Goal: Task Accomplishment & Management: Complete application form

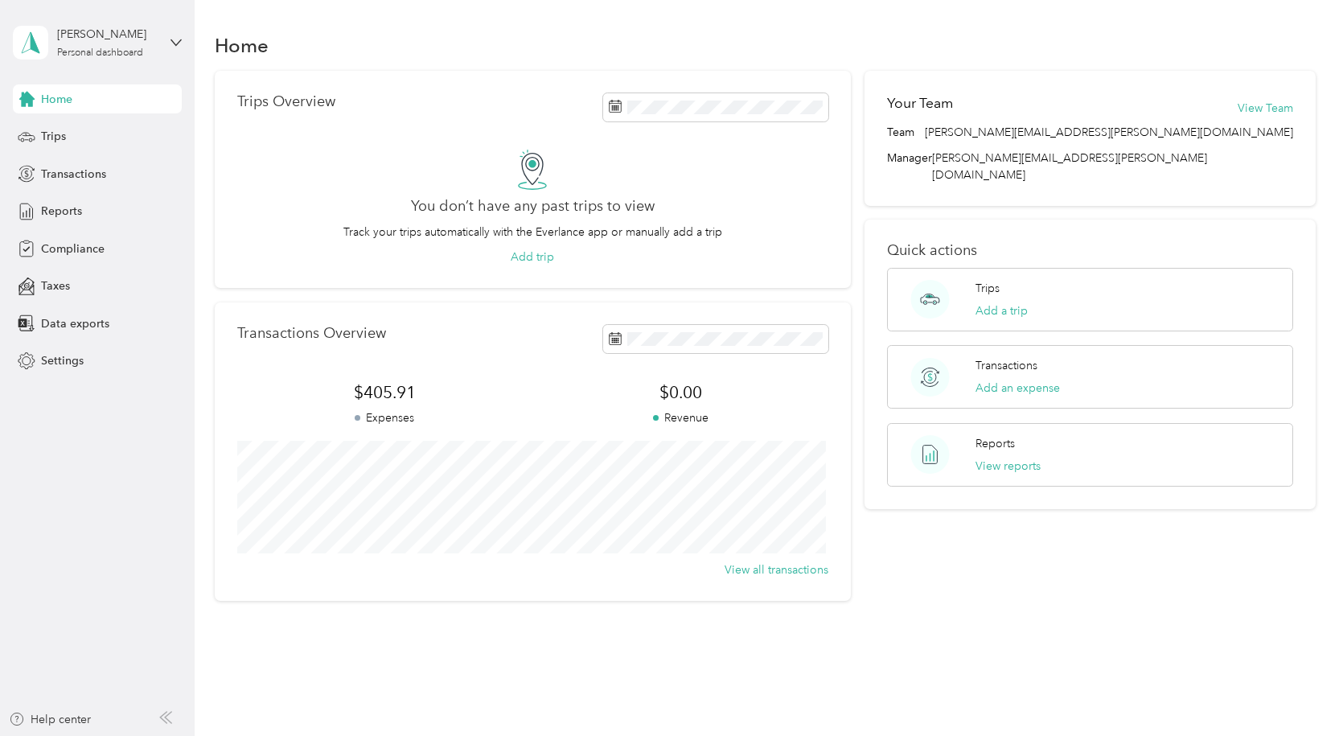
click at [481, 35] on div "Home" at bounding box center [765, 45] width 1101 height 34
click at [519, 257] on button "Add trip" at bounding box center [532, 257] width 43 height 17
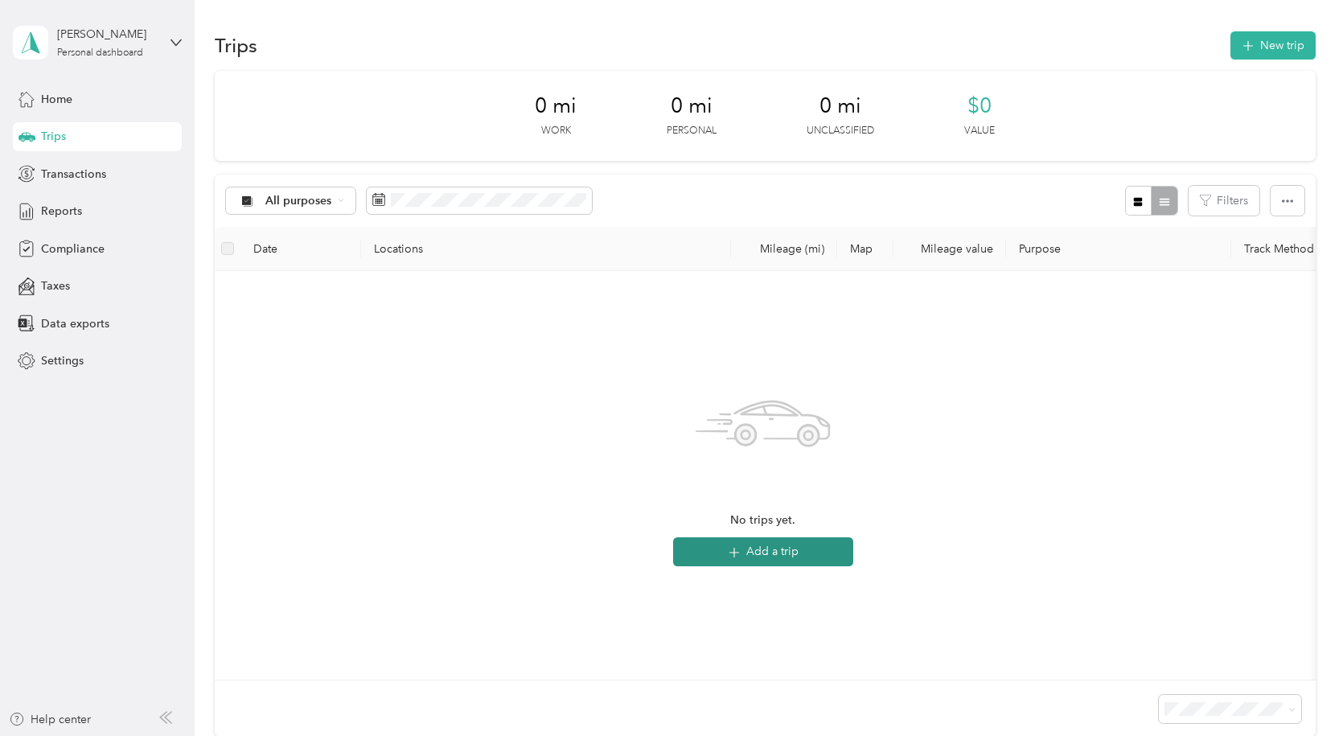
click at [746, 552] on button "Add a trip" at bounding box center [763, 551] width 180 height 29
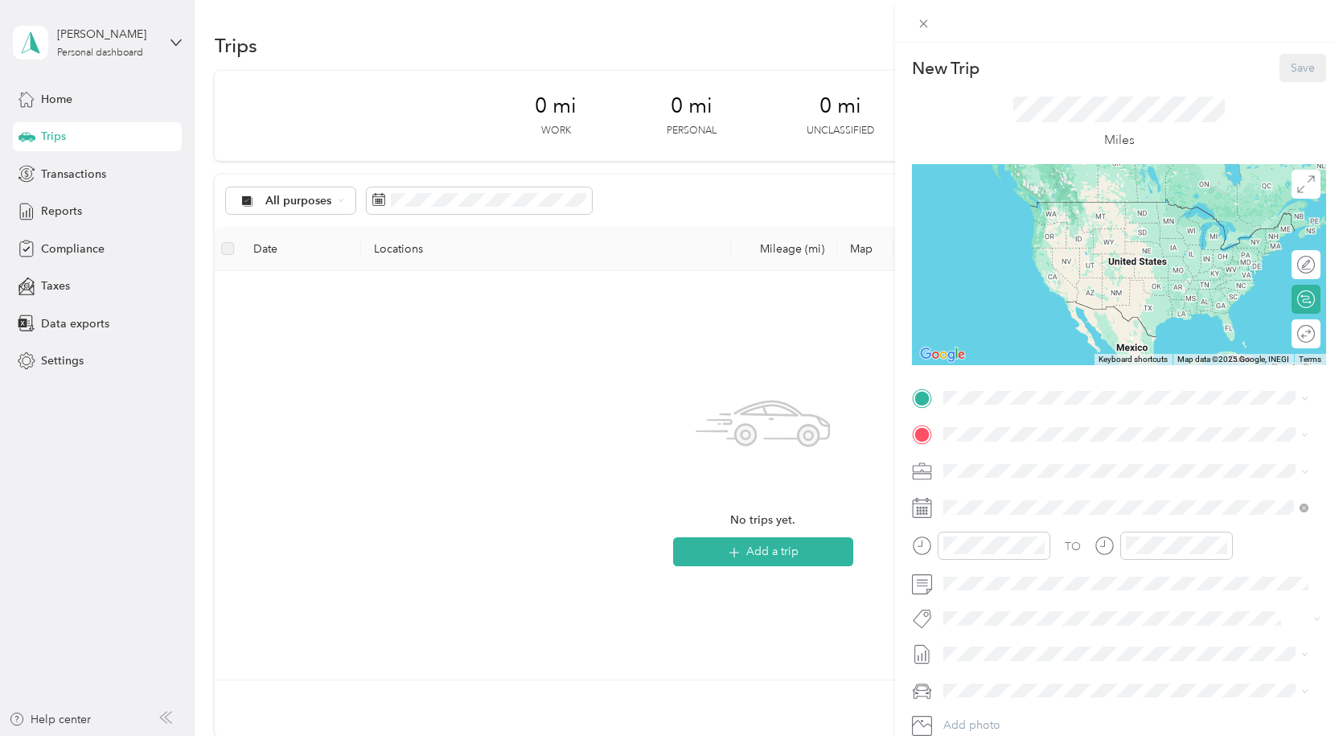
click at [51, 92] on div "New Trip Save This trip cannot be edited because it is either under review, app…" at bounding box center [671, 368] width 1343 height 736
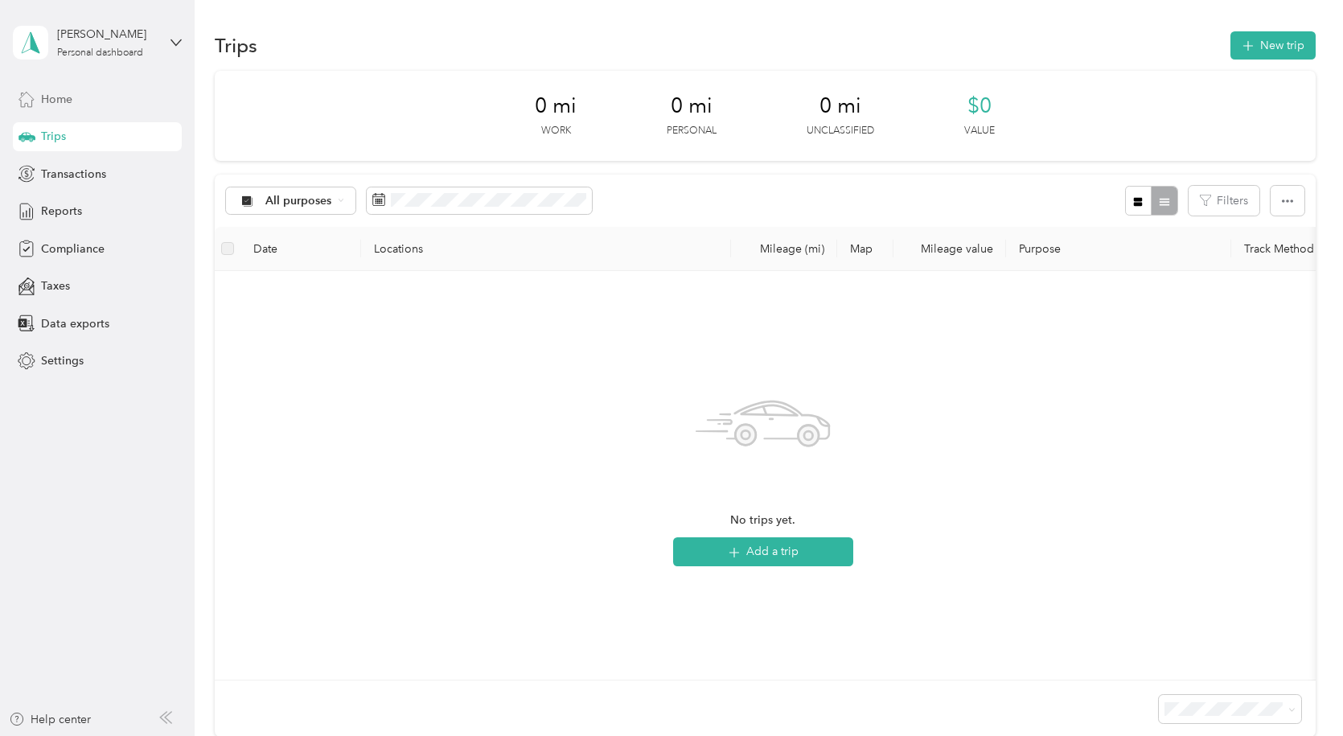
click at [54, 102] on span "Home" at bounding box center [56, 99] width 31 height 17
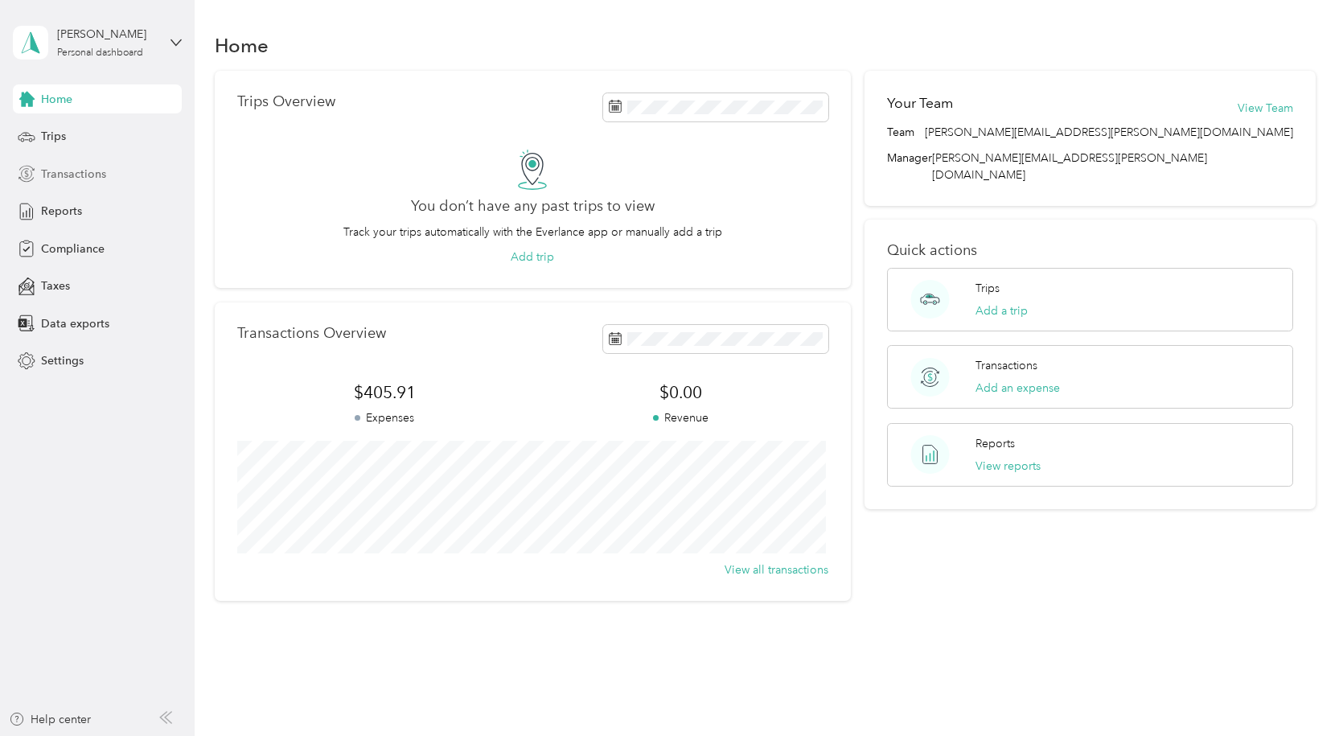
click at [60, 175] on span "Transactions" at bounding box center [73, 174] width 65 height 17
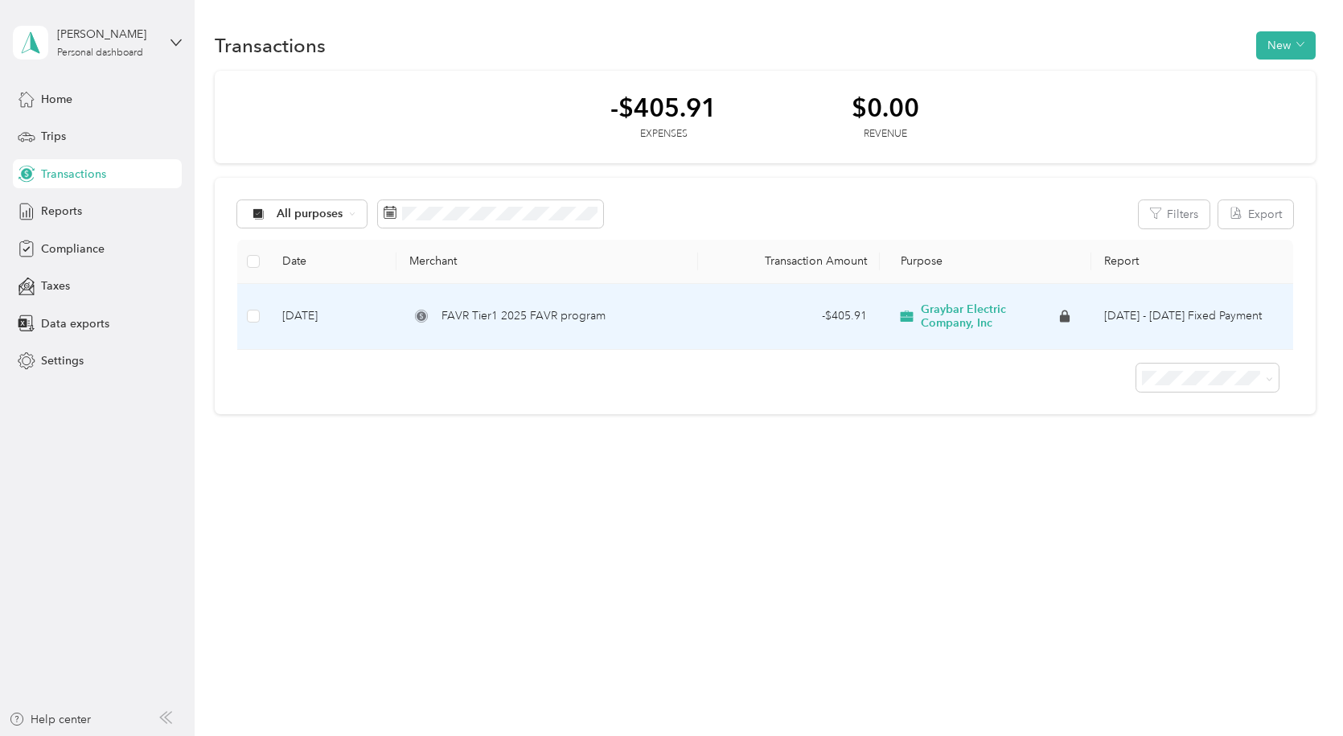
click at [858, 318] on div "- $405.91" at bounding box center [788, 316] width 155 height 18
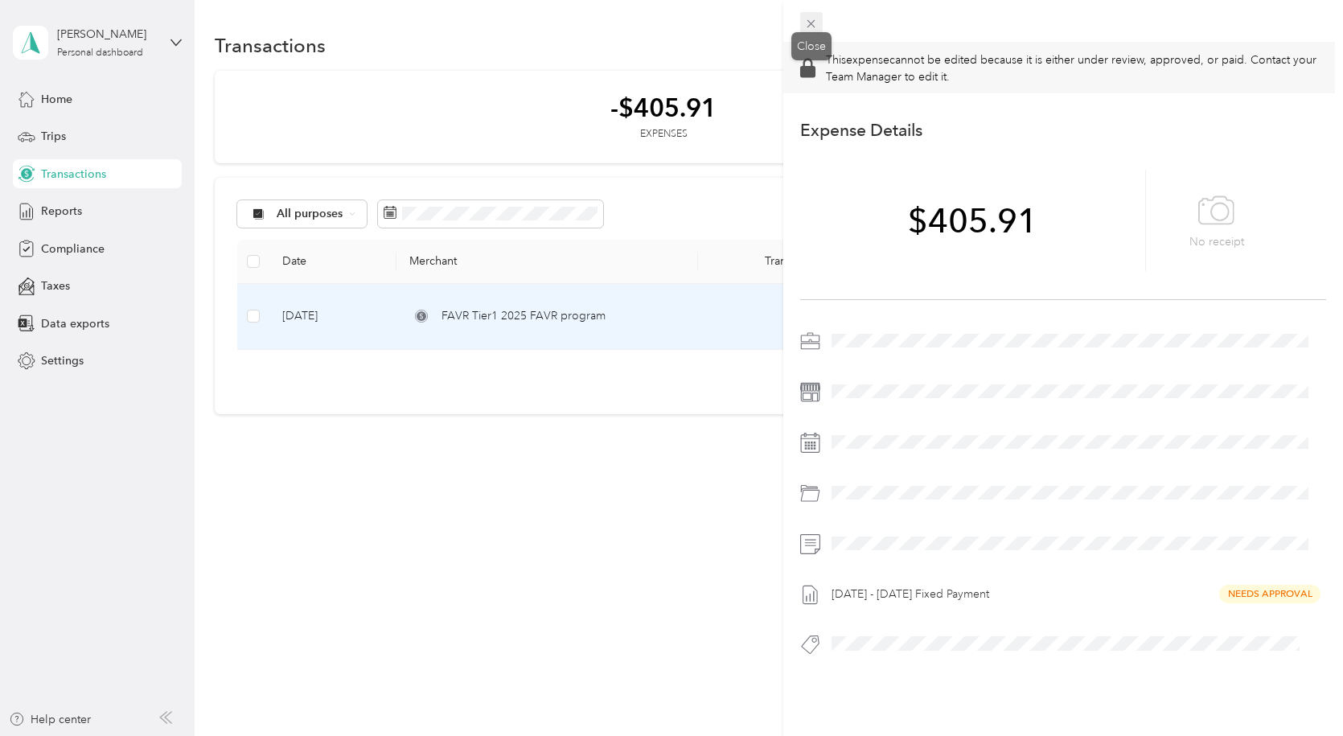
click at [813, 27] on icon at bounding box center [811, 24] width 14 height 14
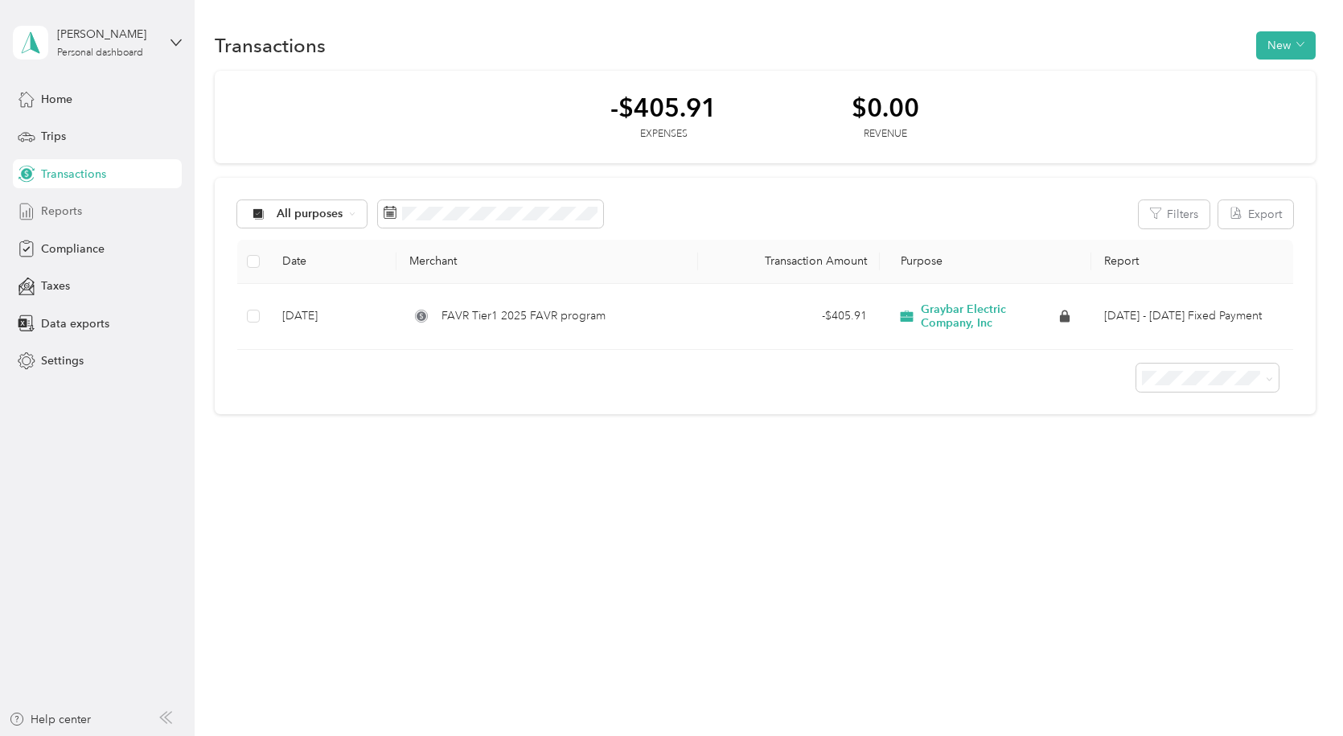
click at [47, 211] on span "Reports" at bounding box center [61, 211] width 41 height 17
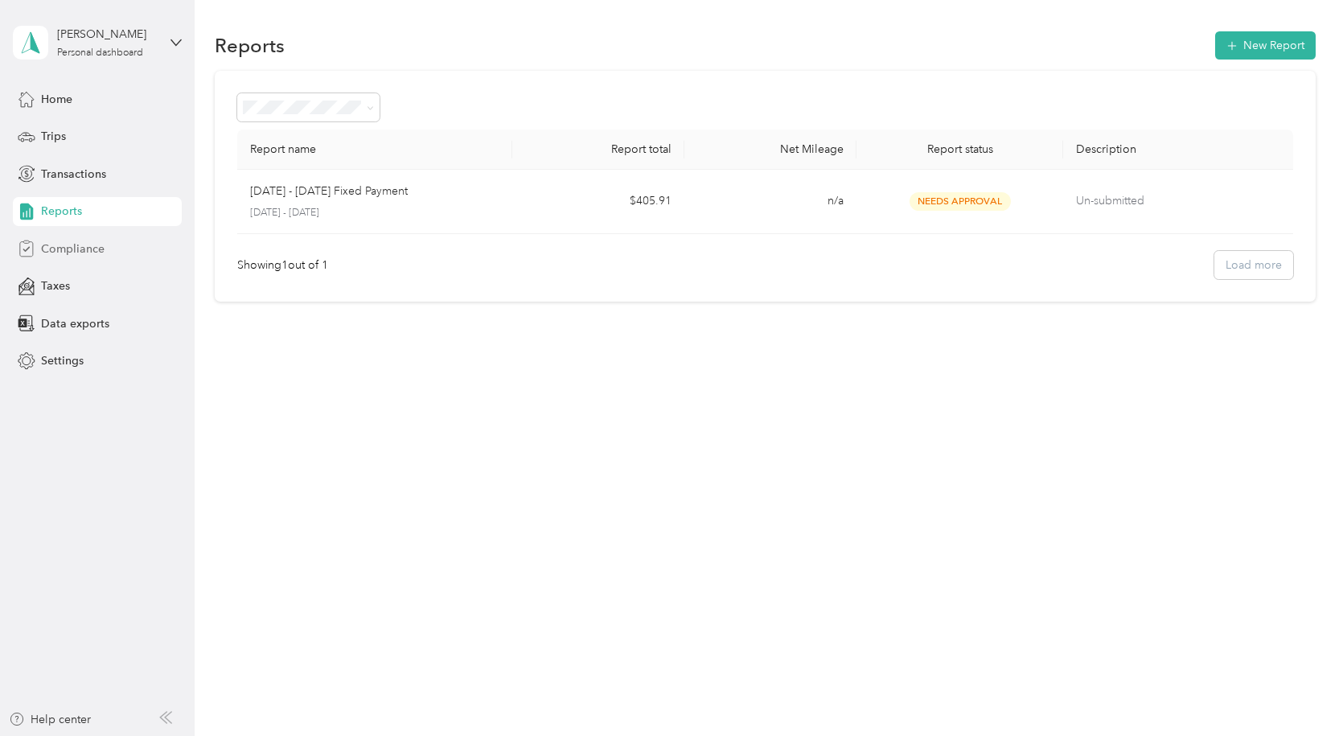
click at [73, 251] on span "Compliance" at bounding box center [73, 248] width 64 height 17
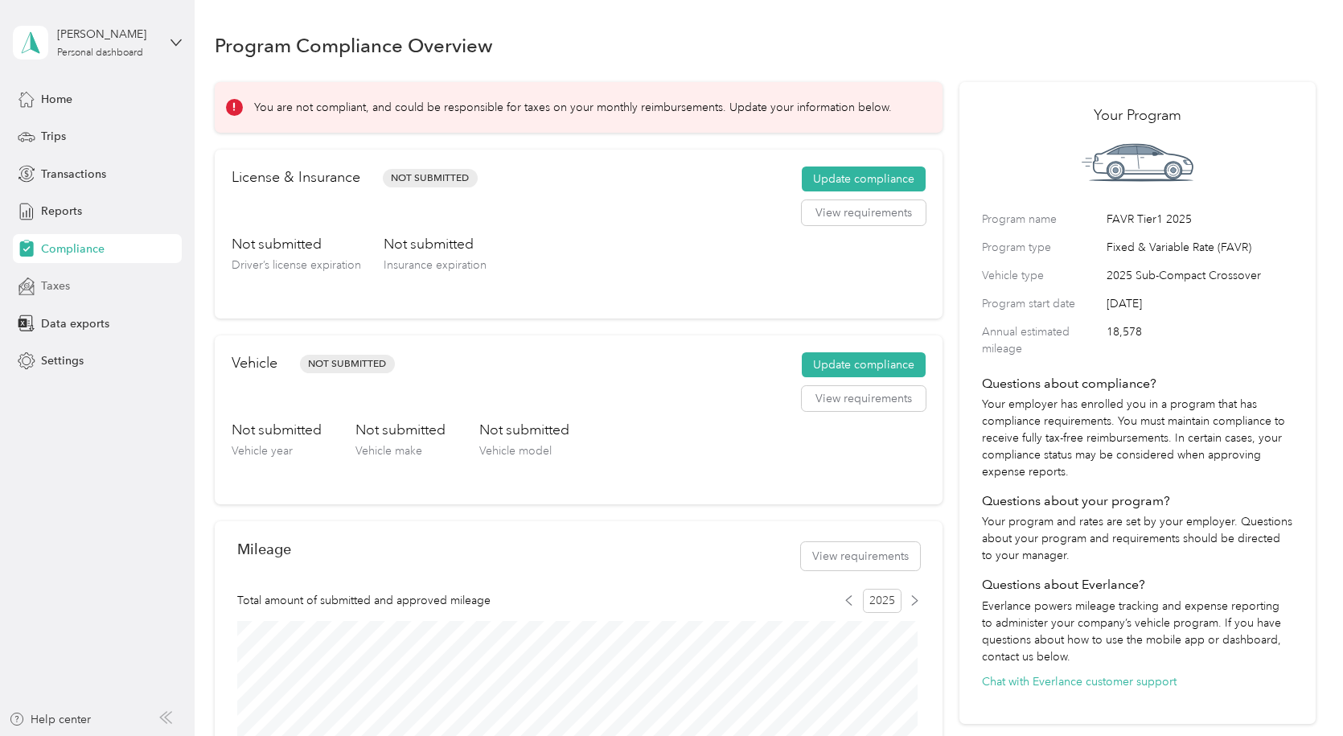
click at [45, 281] on span "Taxes" at bounding box center [55, 285] width 29 height 17
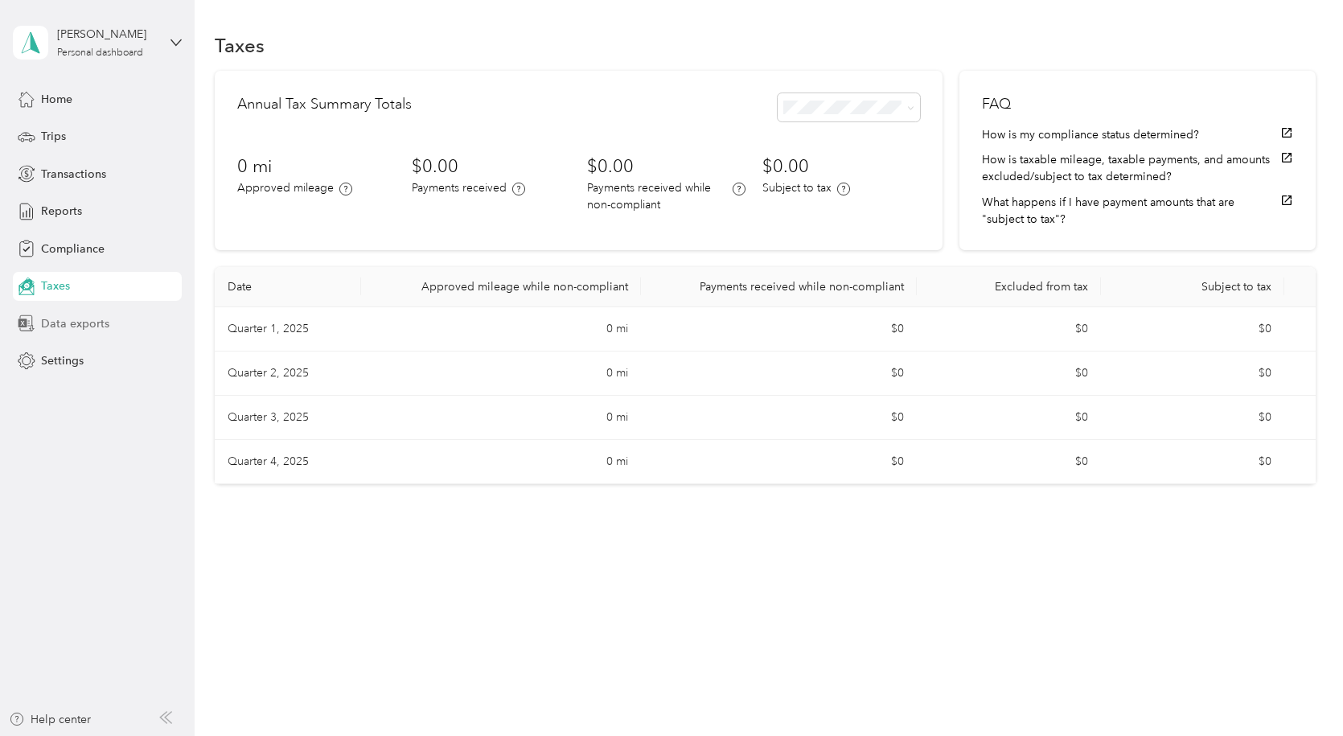
click at [78, 324] on span "Data exports" at bounding box center [75, 323] width 68 height 17
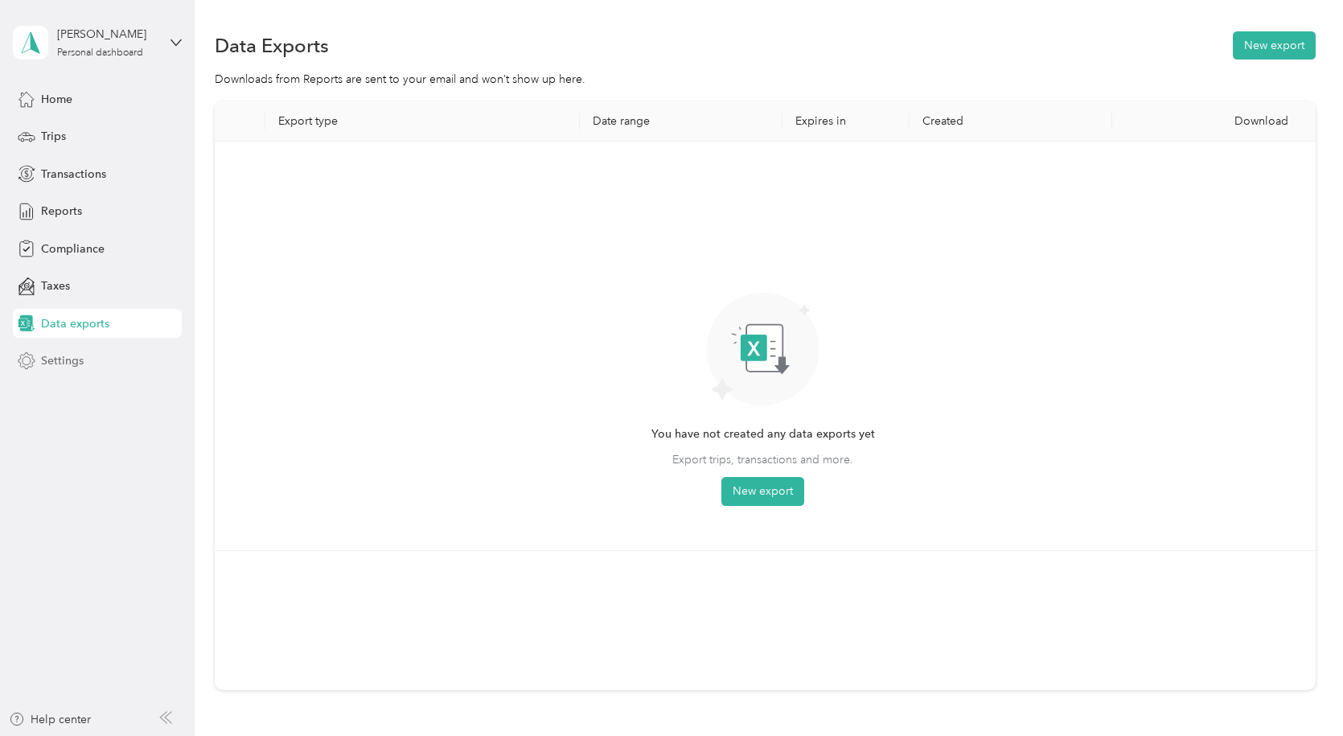
click at [61, 361] on span "Settings" at bounding box center [62, 360] width 43 height 17
click at [94, 248] on span "Compliance" at bounding box center [73, 248] width 64 height 17
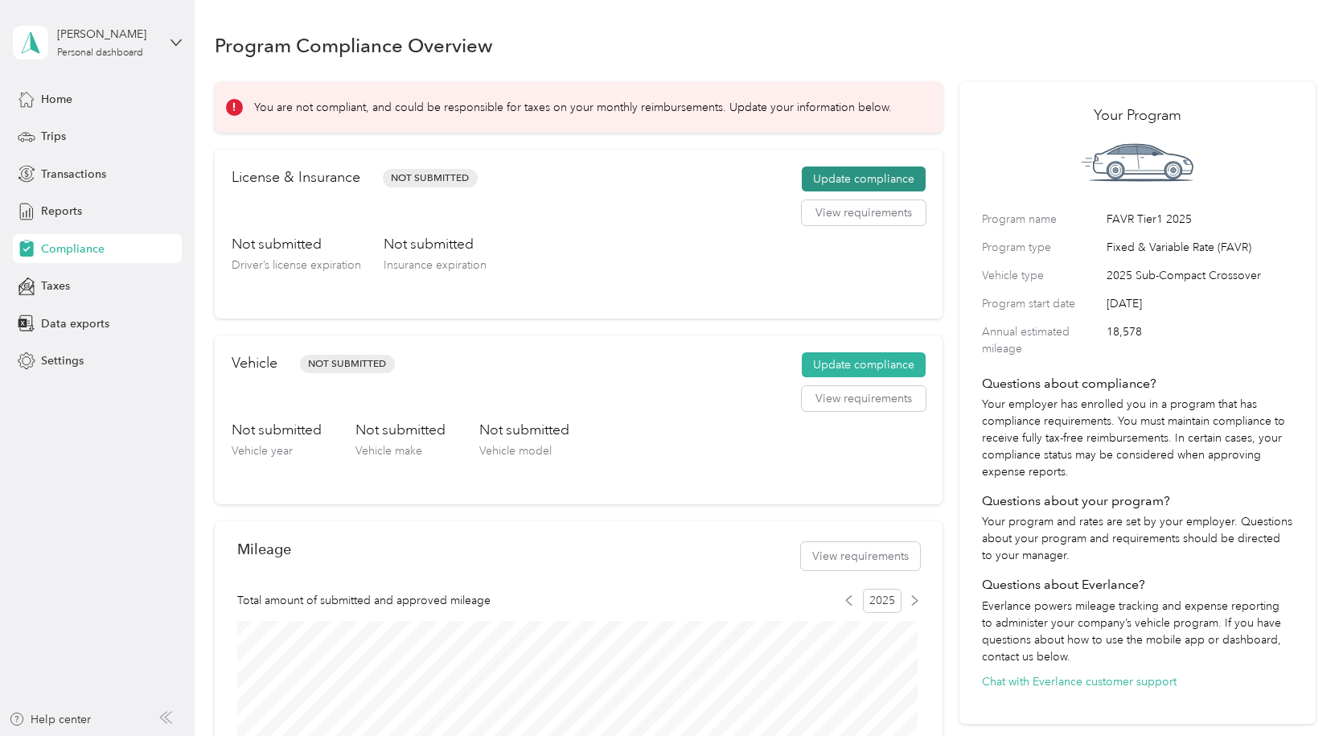
click at [871, 177] on button "Update compliance" at bounding box center [864, 179] width 124 height 26
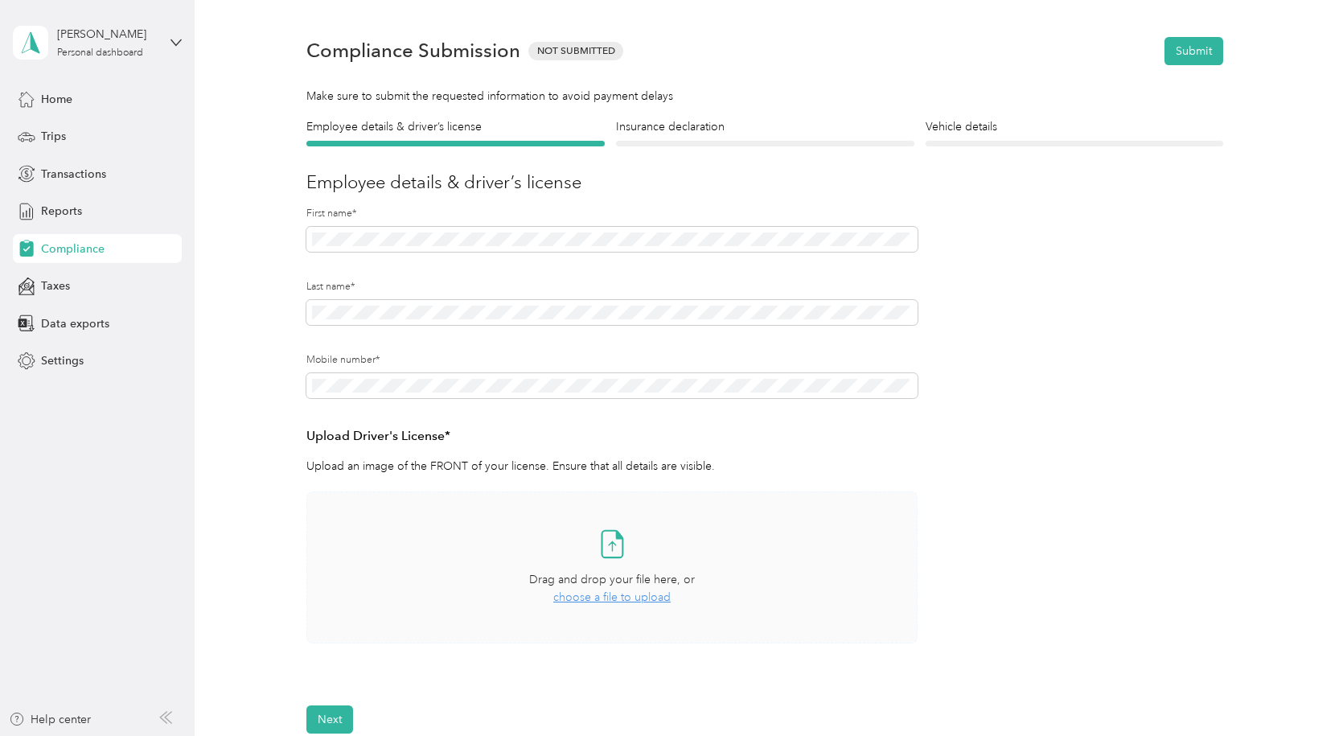
scroll to position [101, 0]
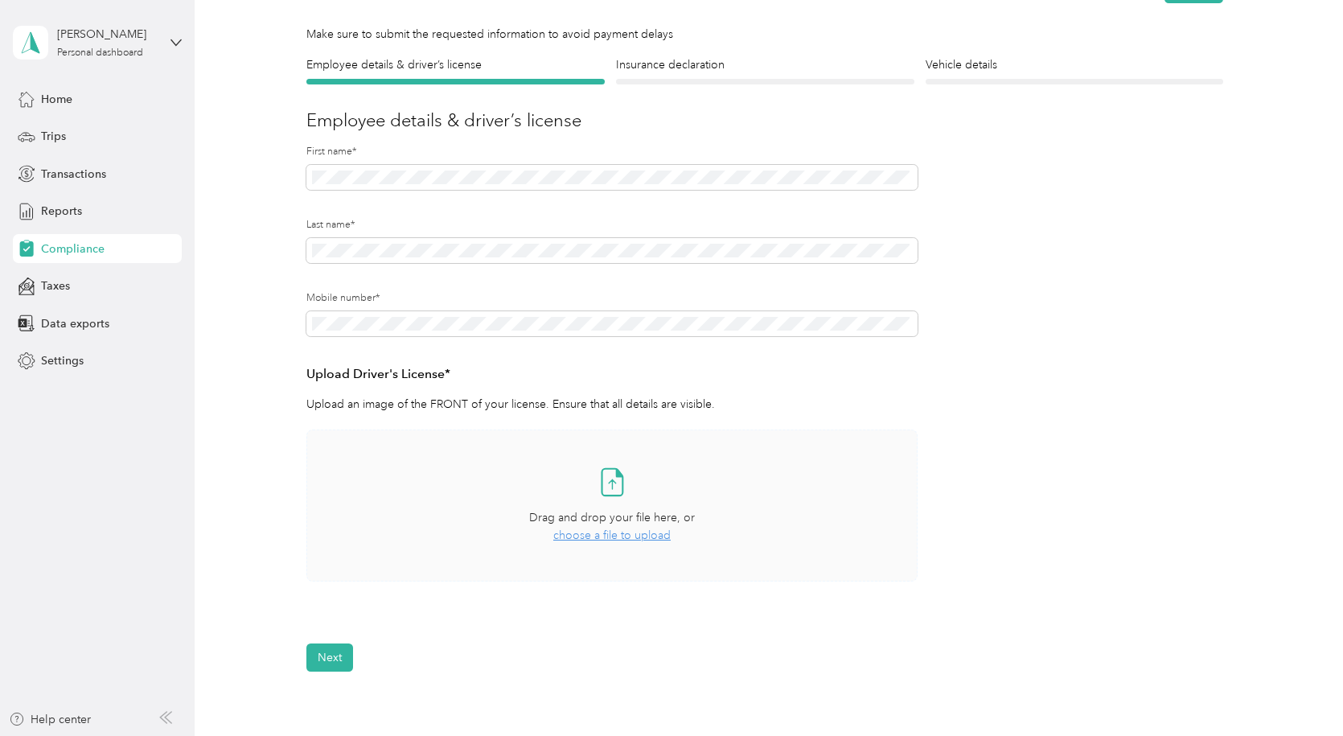
click at [630, 536] on span "choose a file to upload" at bounding box center [611, 535] width 117 height 14
click at [877, 628] on button "View" at bounding box center [875, 627] width 25 height 11
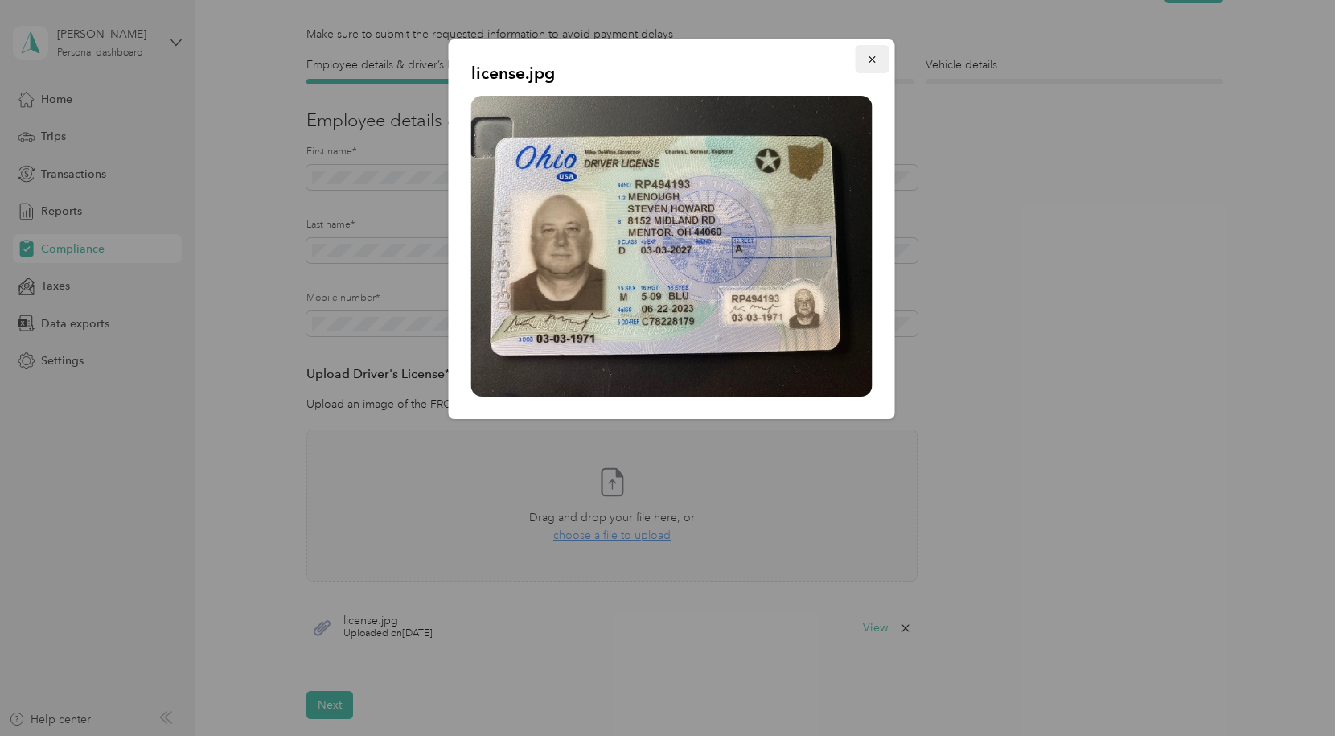
click at [873, 64] on icon "button" at bounding box center [872, 59] width 11 height 11
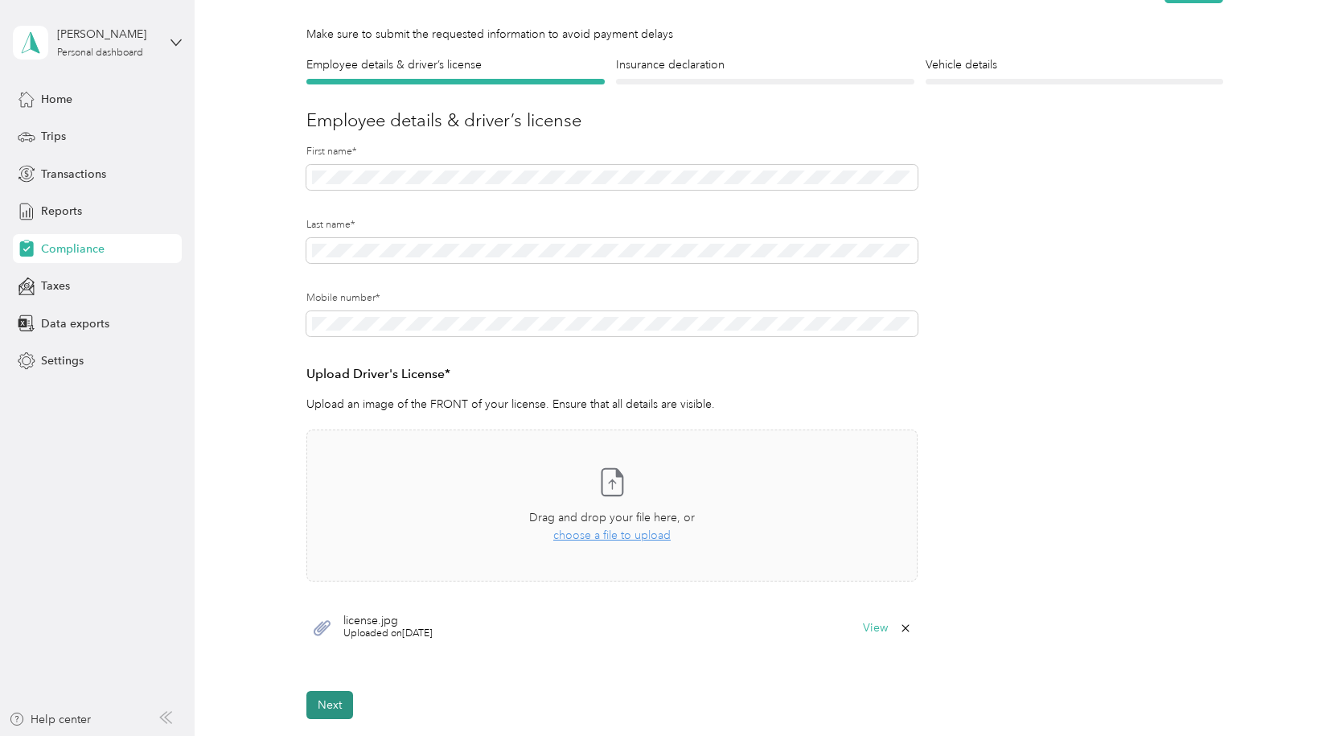
click at [339, 705] on button "Next" at bounding box center [329, 705] width 47 height 28
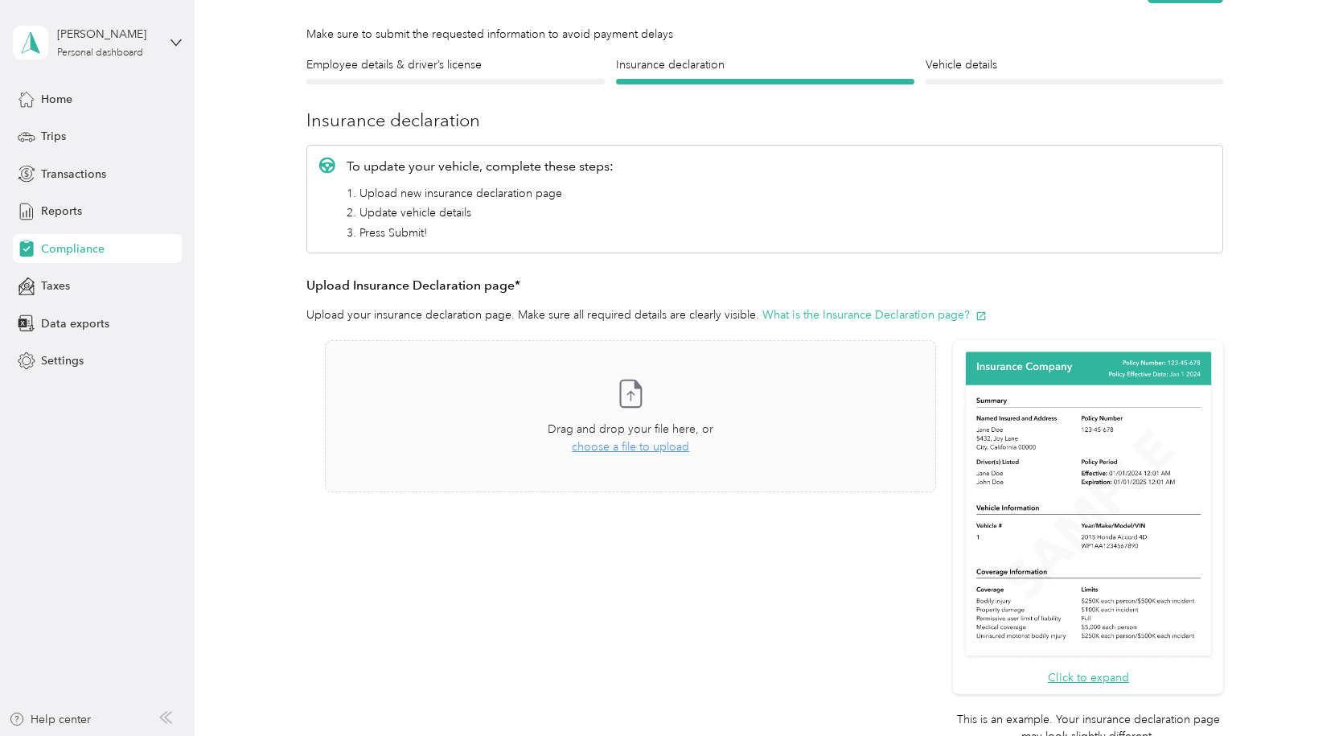
scroll to position [20, 0]
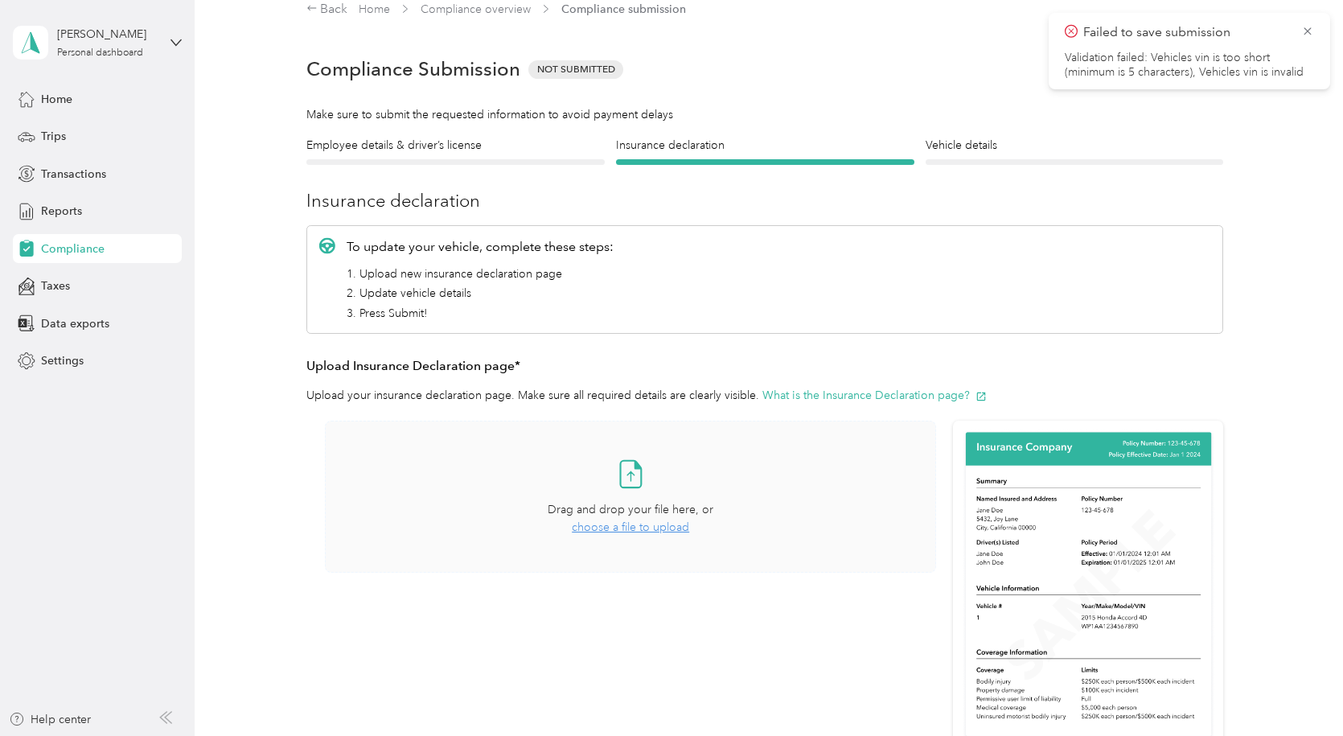
click at [647, 525] on span "choose a file to upload" at bounding box center [630, 527] width 117 height 14
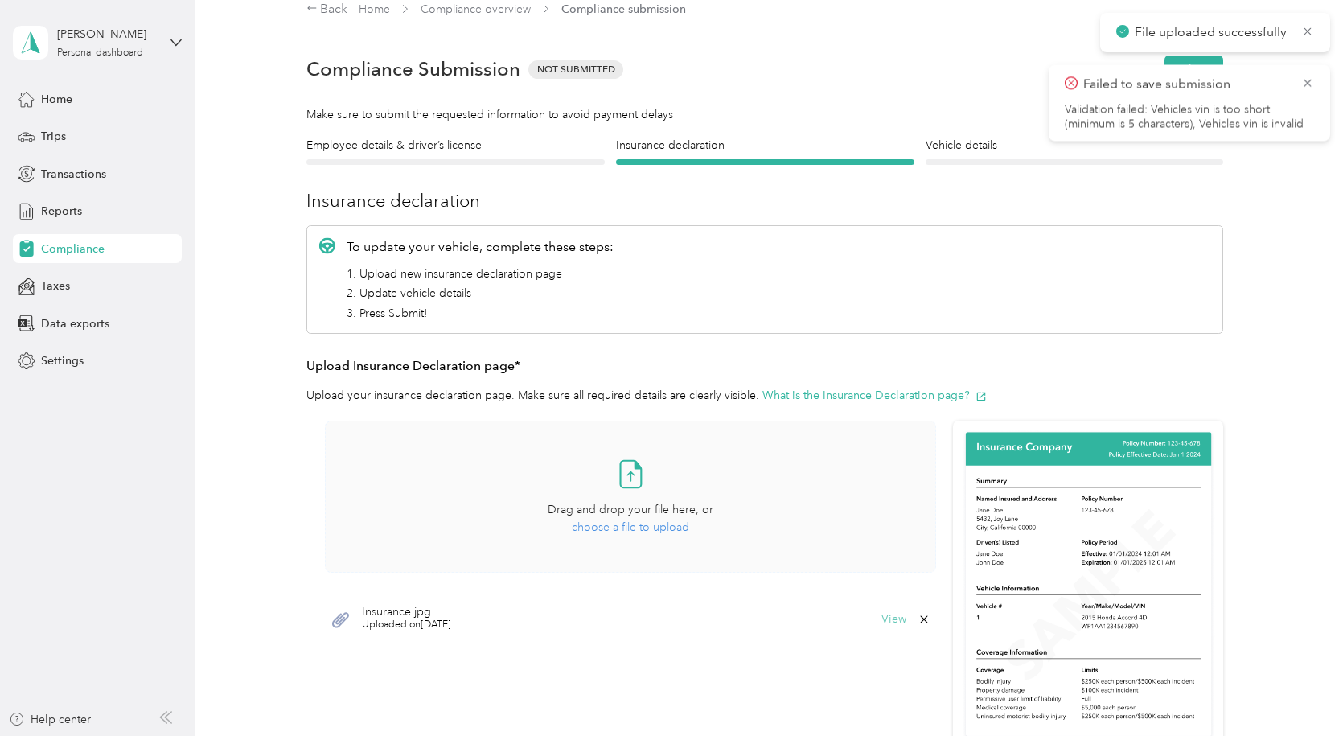
click at [884, 622] on button "View" at bounding box center [893, 619] width 25 height 11
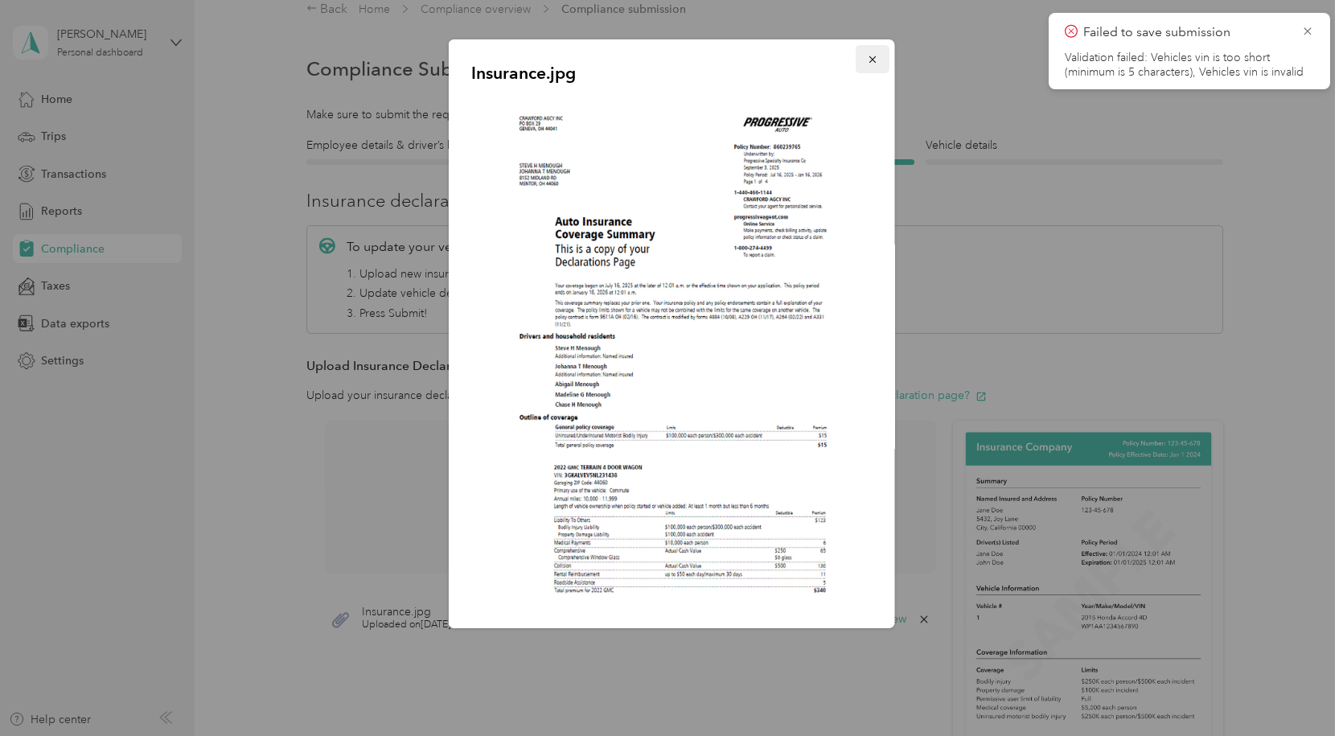
click at [869, 61] on icon "button" at bounding box center [872, 59] width 6 height 6
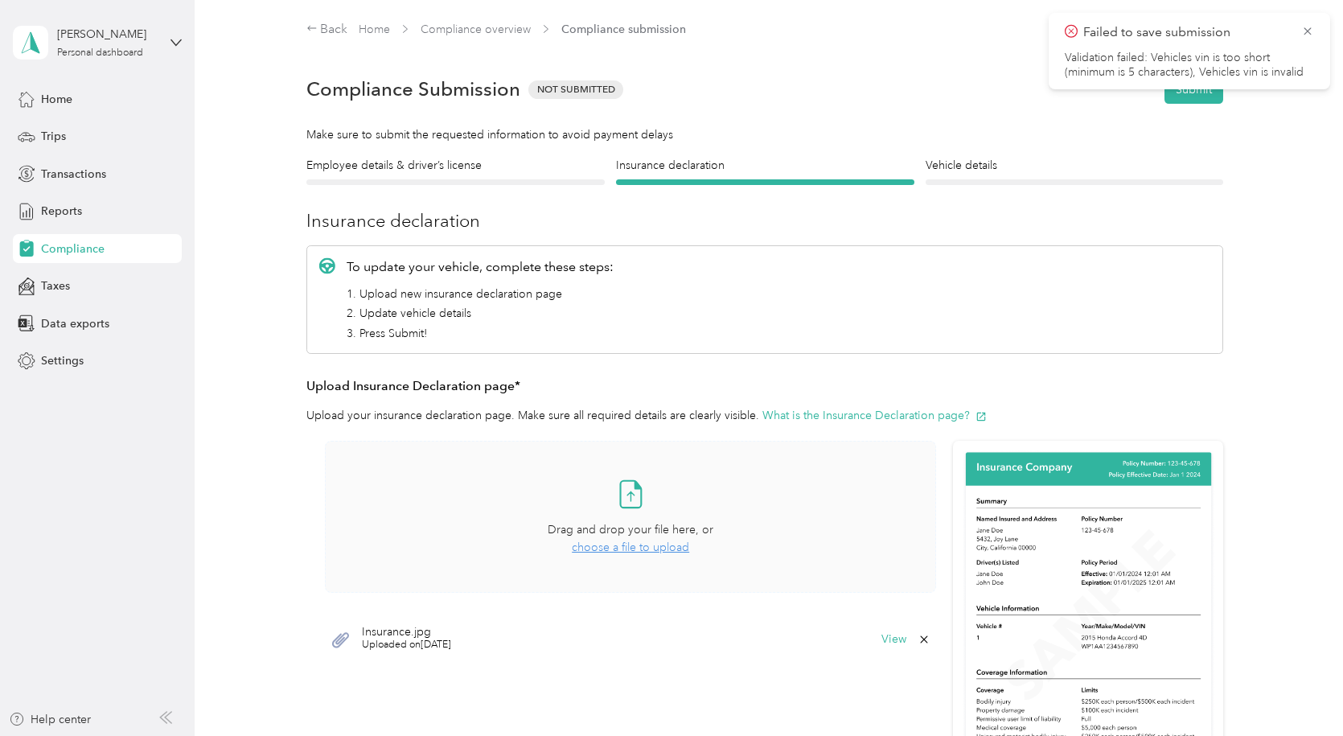
scroll to position [322, 0]
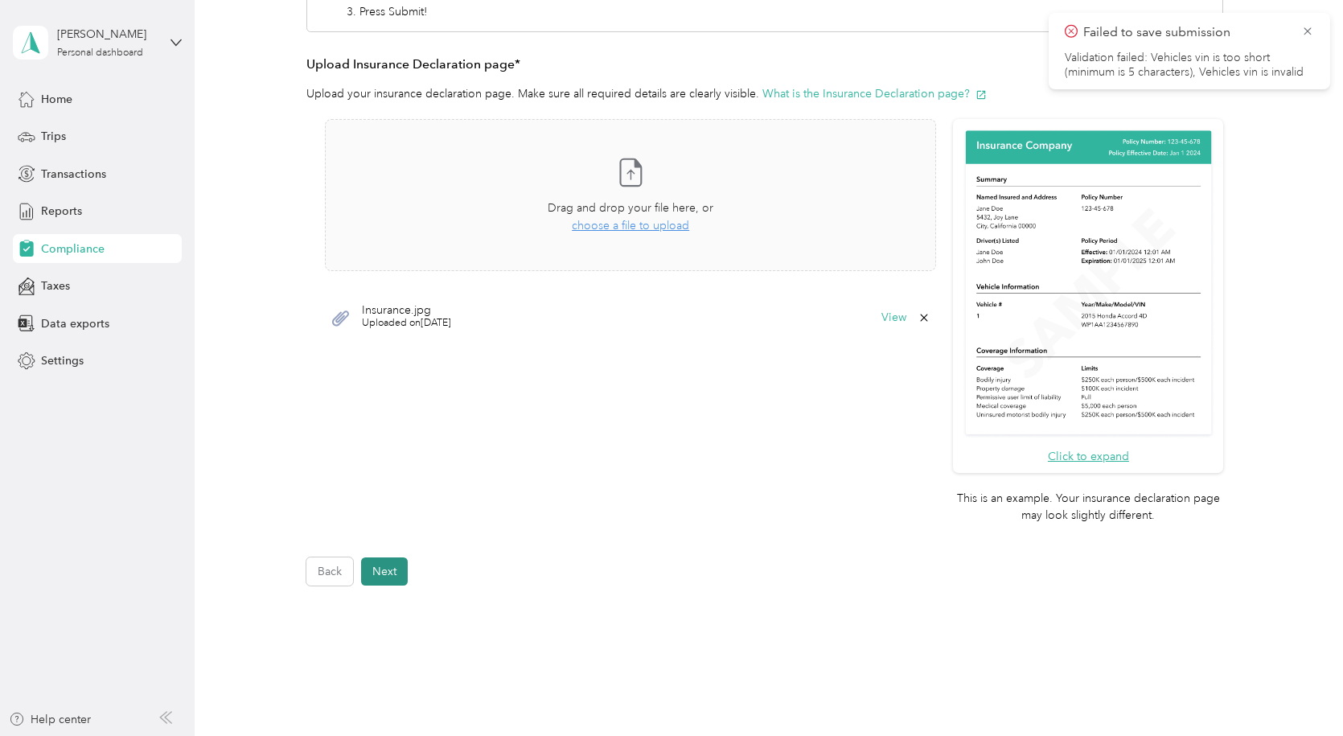
click at [388, 569] on button "Next" at bounding box center [384, 571] width 47 height 28
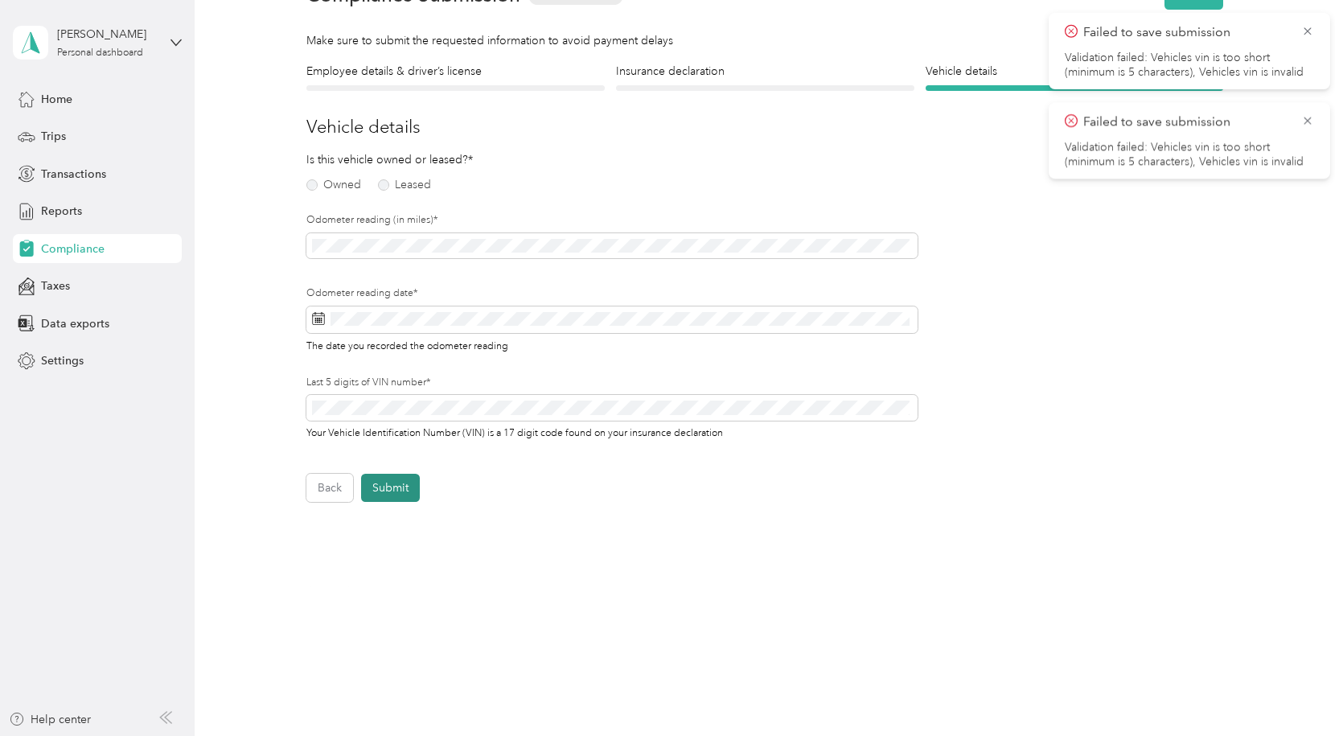
scroll to position [20, 0]
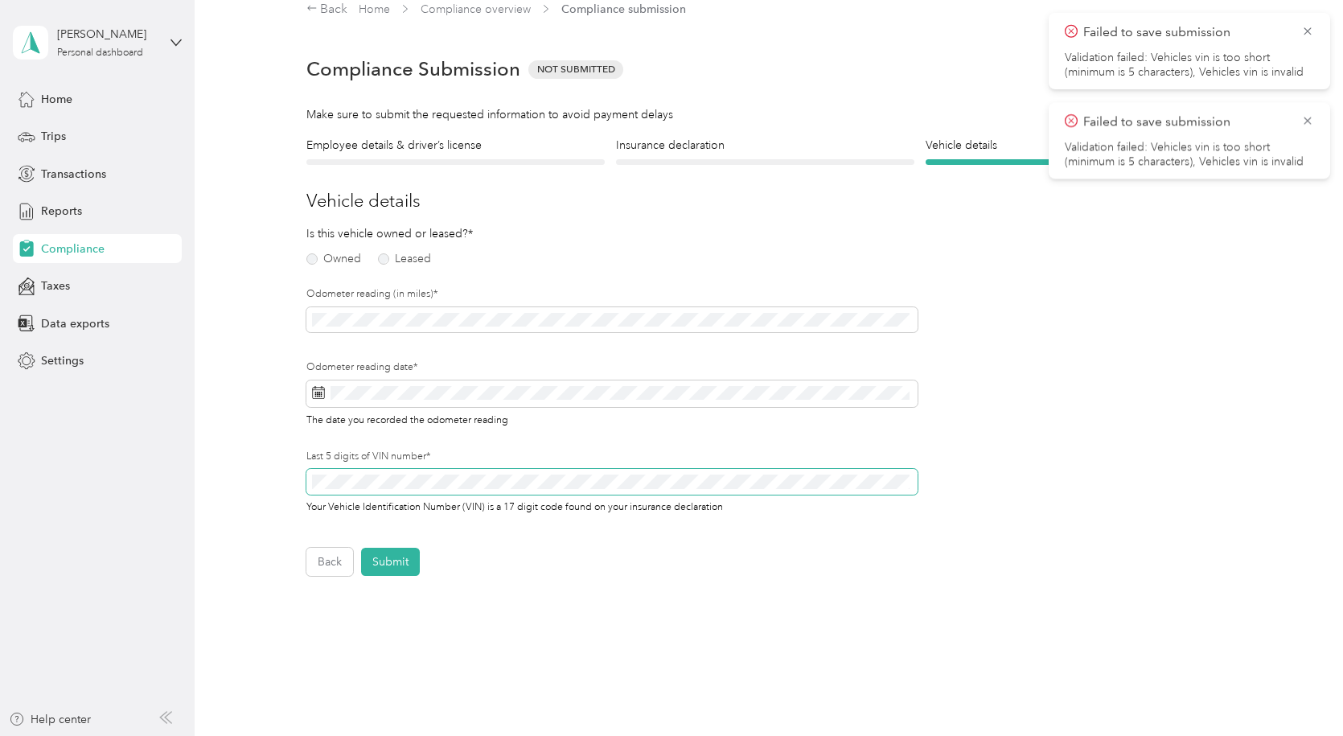
click at [377, 483] on span at bounding box center [611, 482] width 611 height 26
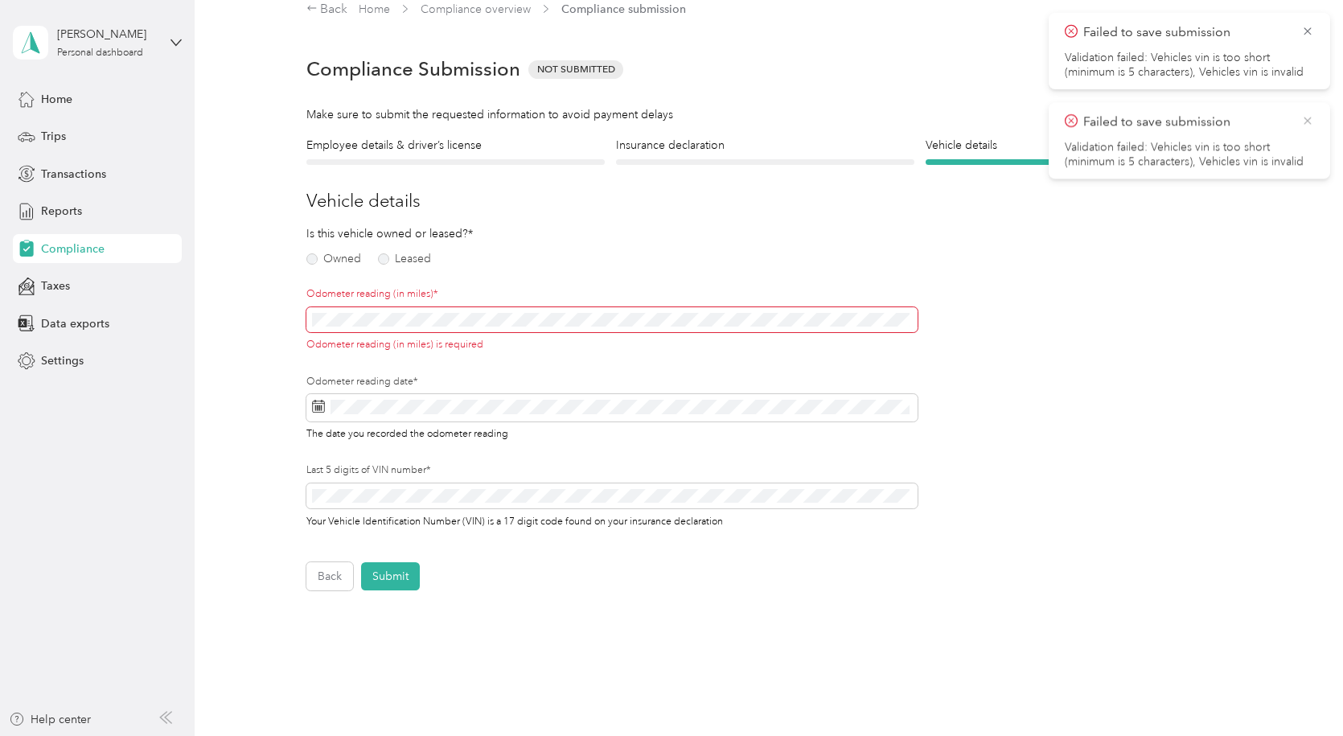
click at [1304, 121] on icon at bounding box center [1307, 120] width 13 height 14
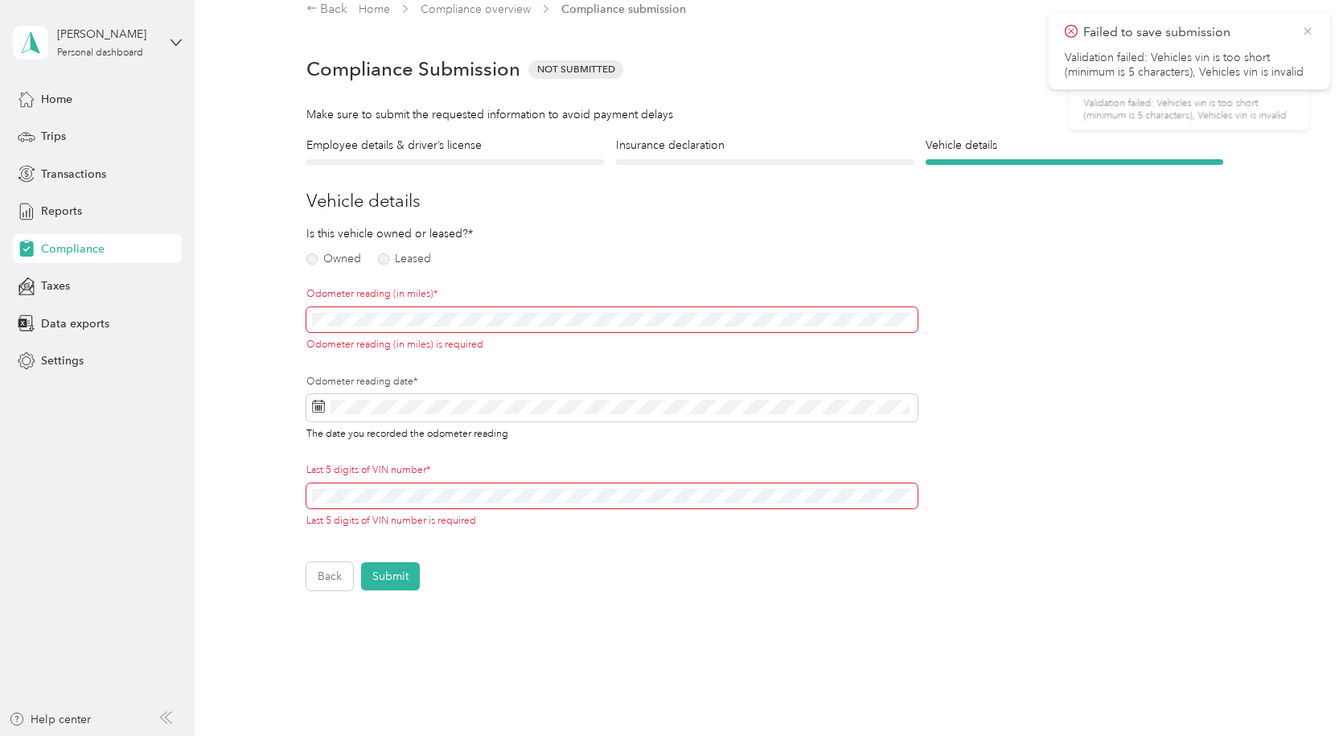
click at [1307, 30] on icon at bounding box center [1307, 31] width 13 height 14
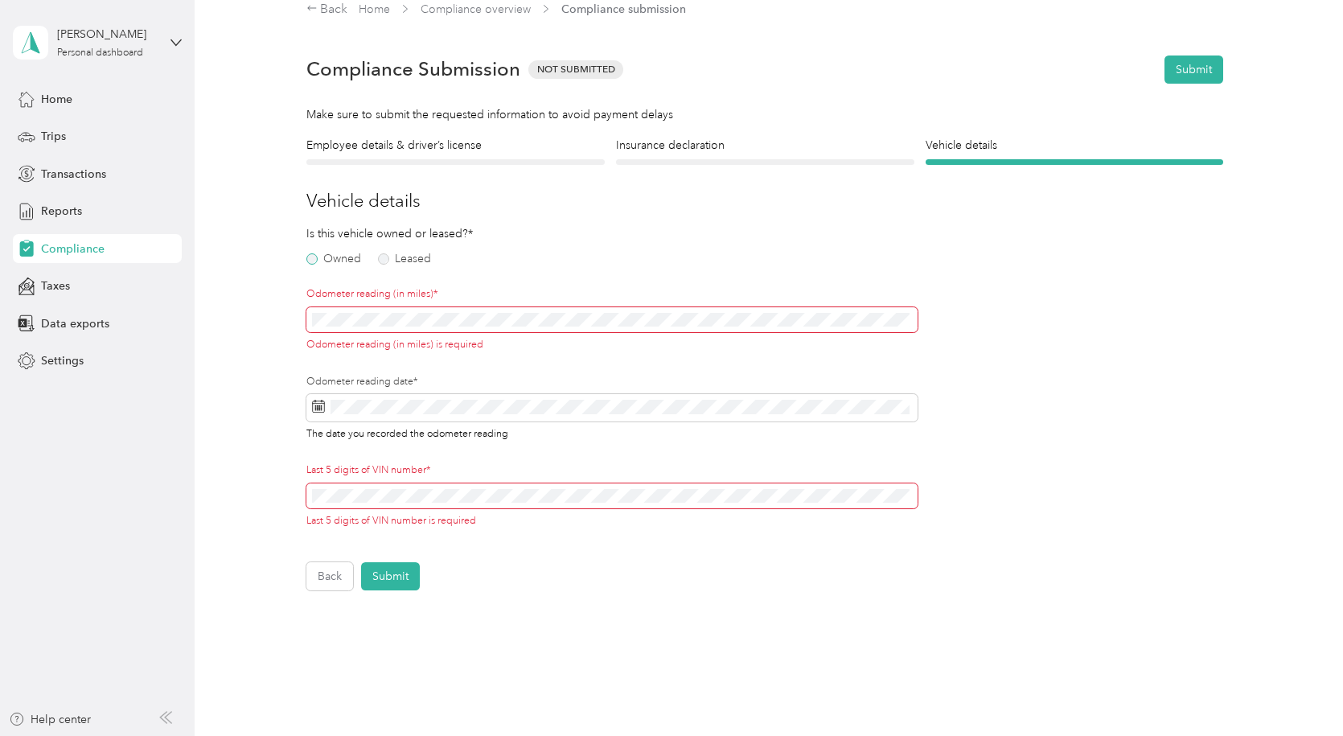
click at [313, 262] on label "Owned" at bounding box center [333, 258] width 55 height 11
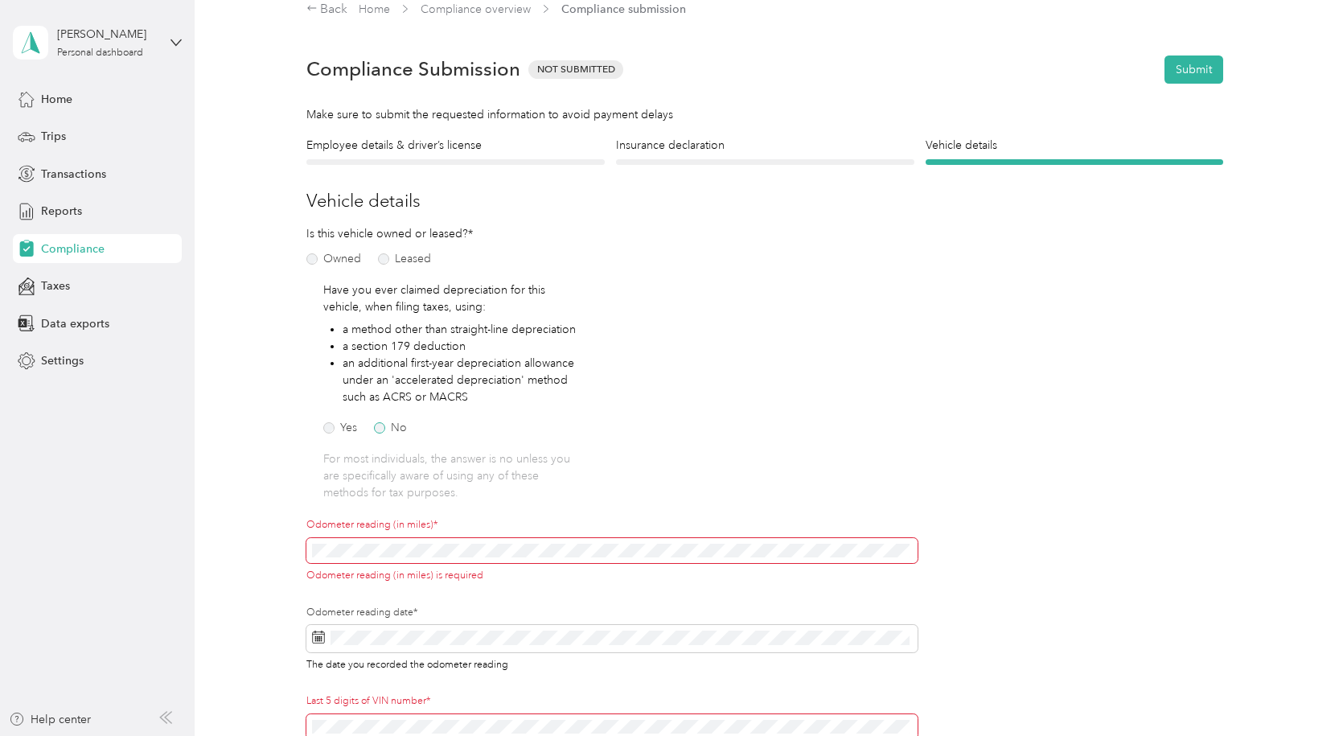
click at [384, 430] on label "No" at bounding box center [390, 427] width 33 height 11
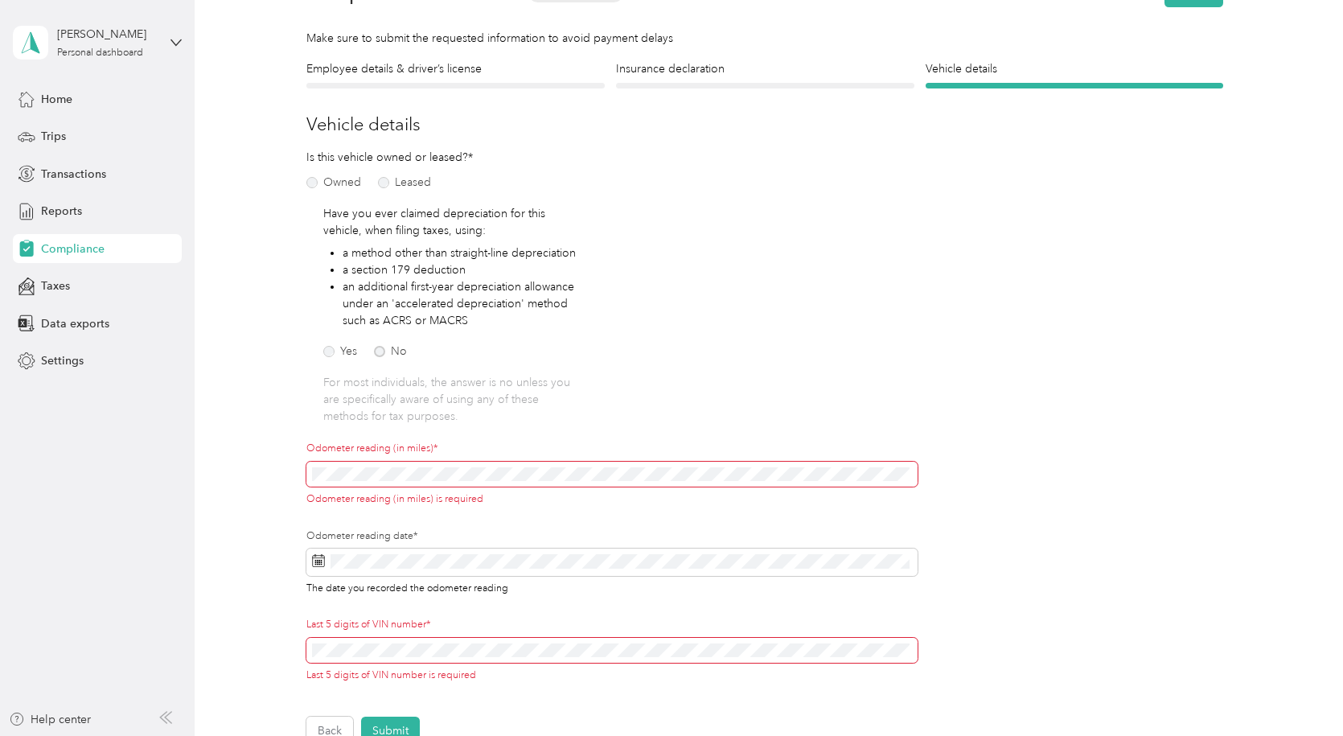
scroll to position [161, 0]
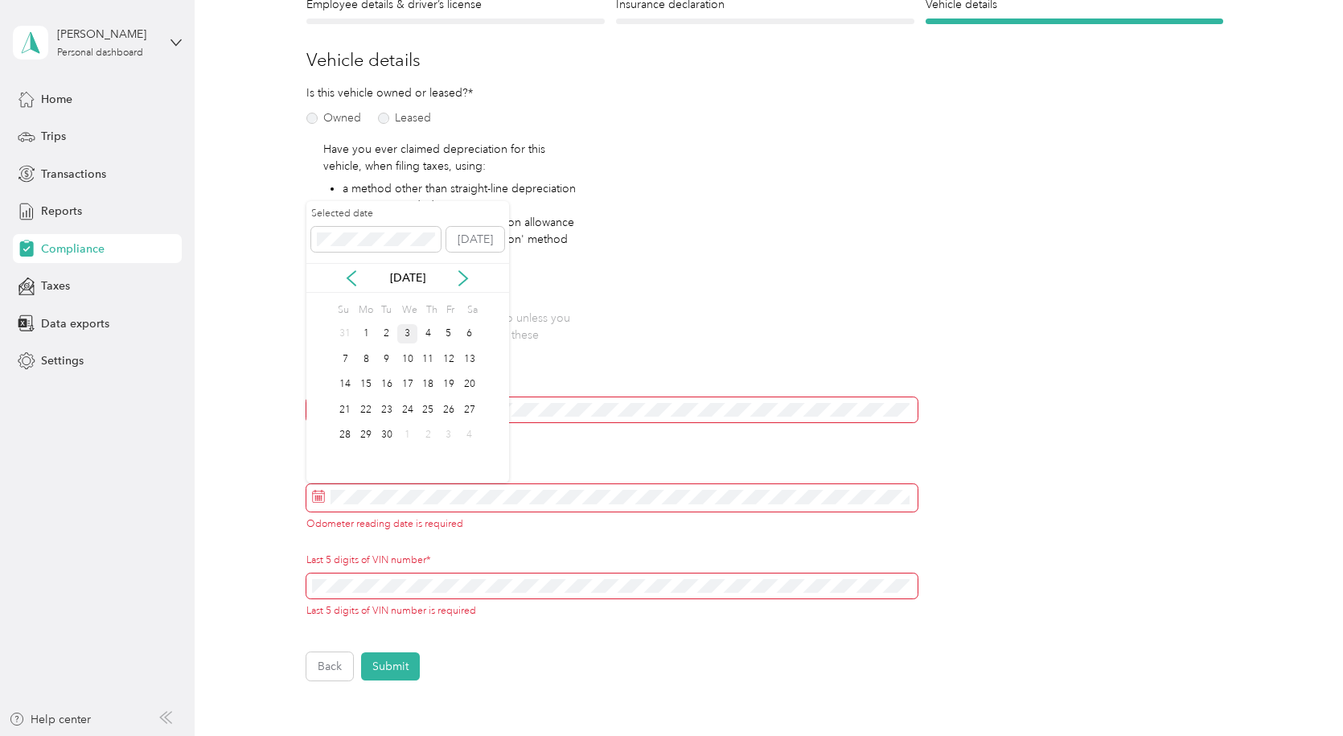
click at [409, 339] on div "3" at bounding box center [407, 334] width 21 height 20
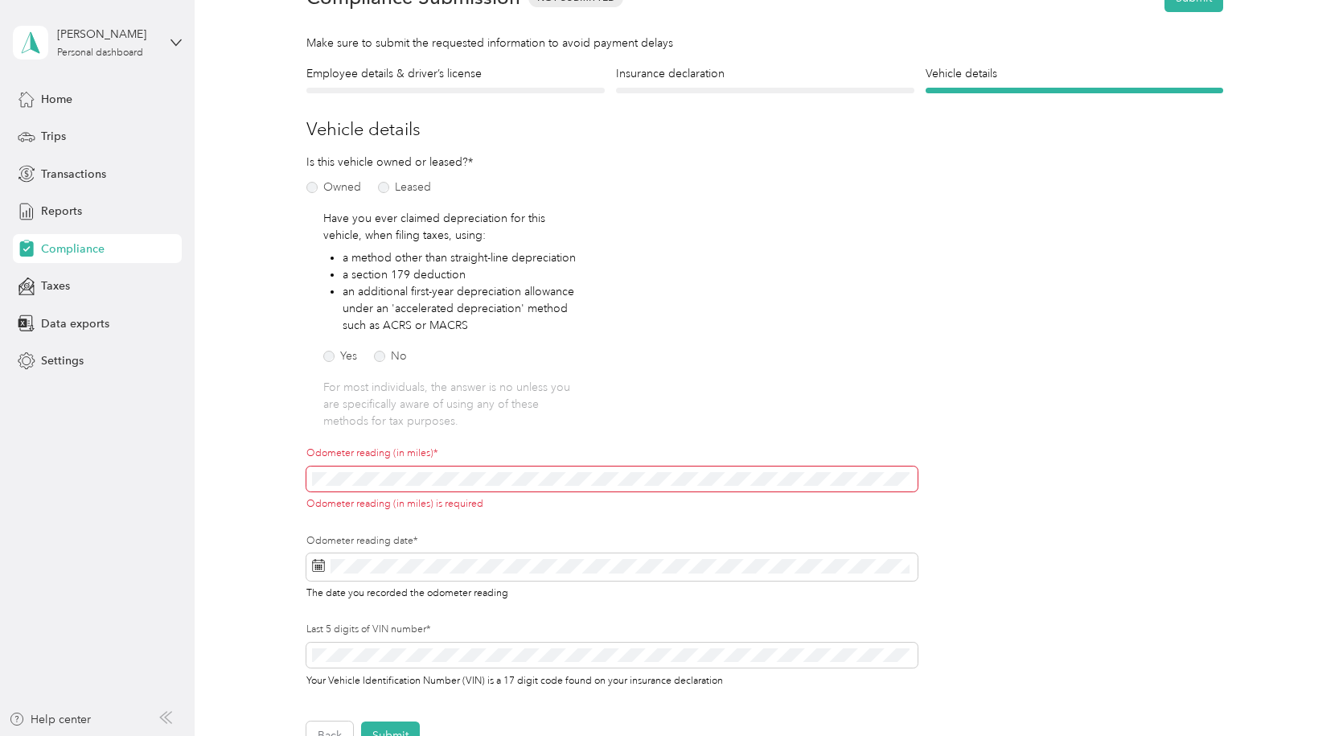
scroll to position [107, 0]
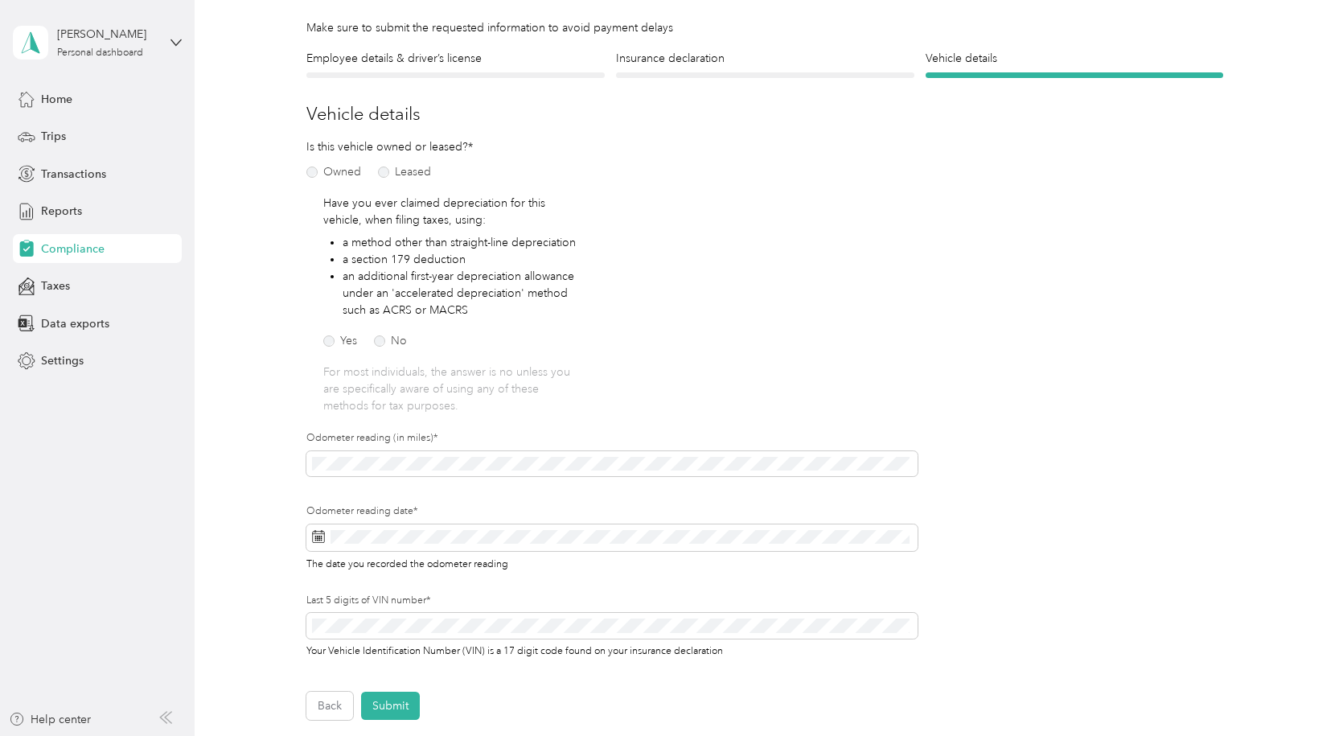
click at [707, 396] on div "Is this vehicle owned or leased?* Owned Leased Have you ever claimed depreciati…" at bounding box center [611, 409] width 611 height 542
click at [391, 702] on button "Submit" at bounding box center [390, 706] width 59 height 28
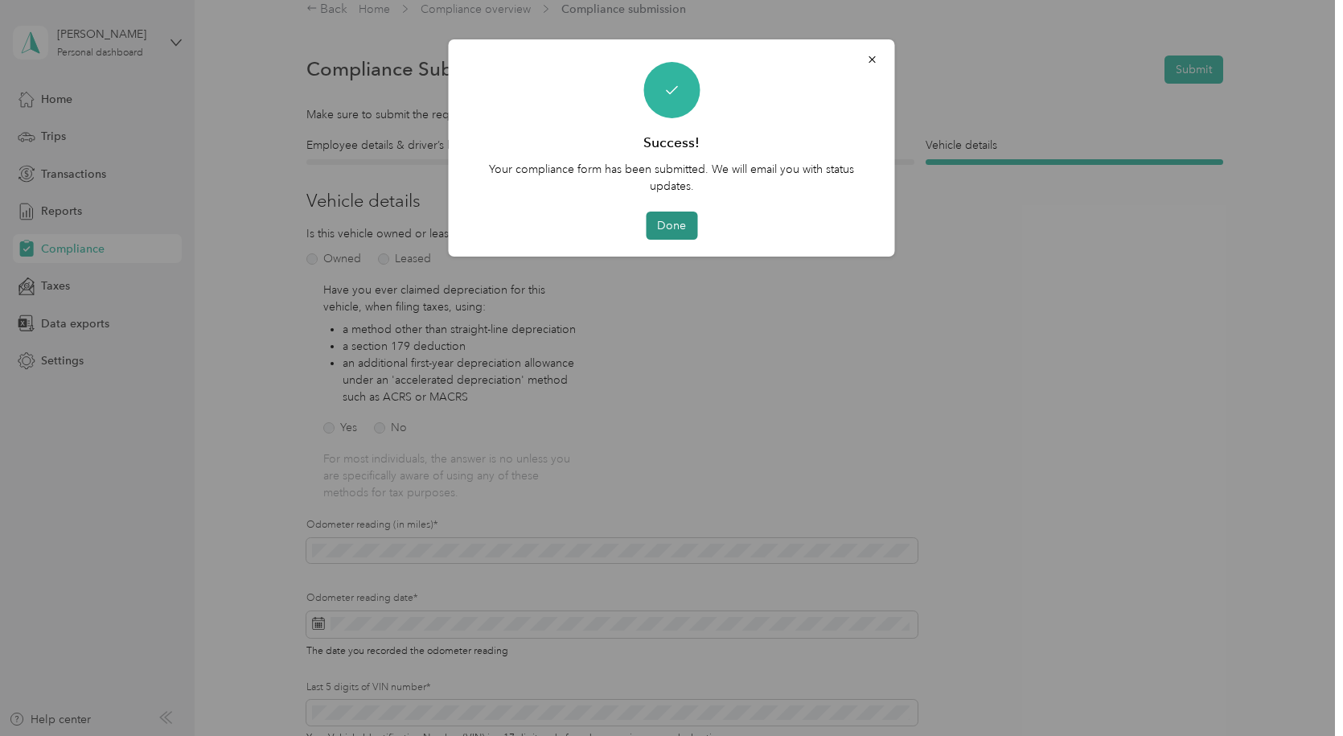
click at [672, 233] on button "Done" at bounding box center [671, 226] width 51 height 28
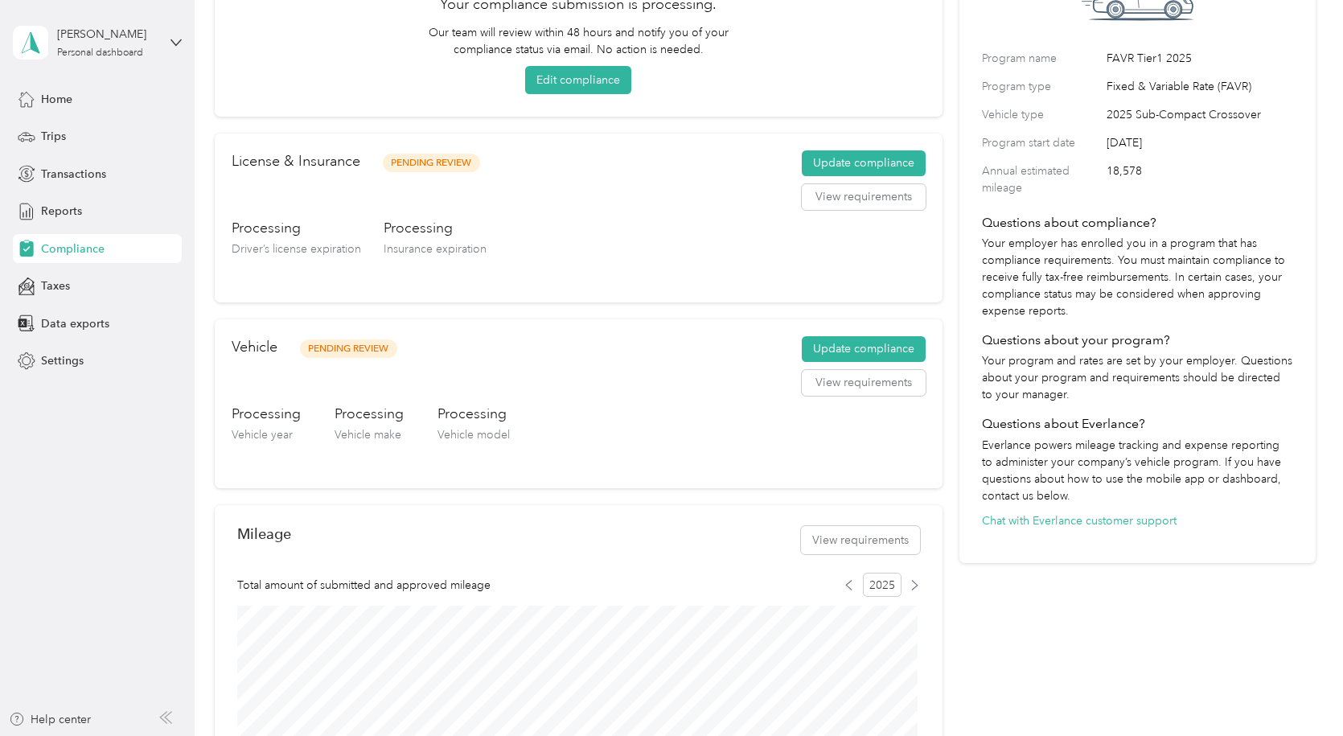
scroll to position [181, 0]
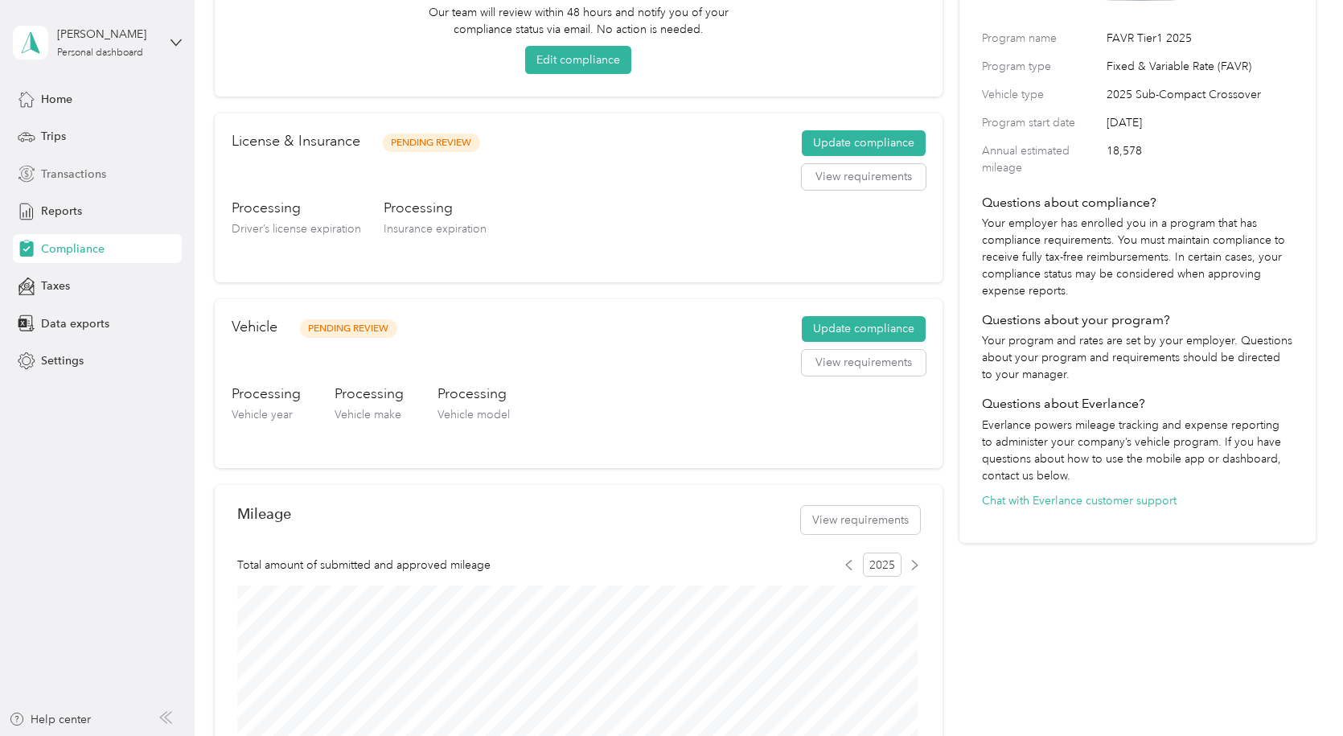
click at [82, 183] on div "Transactions" at bounding box center [97, 173] width 169 height 29
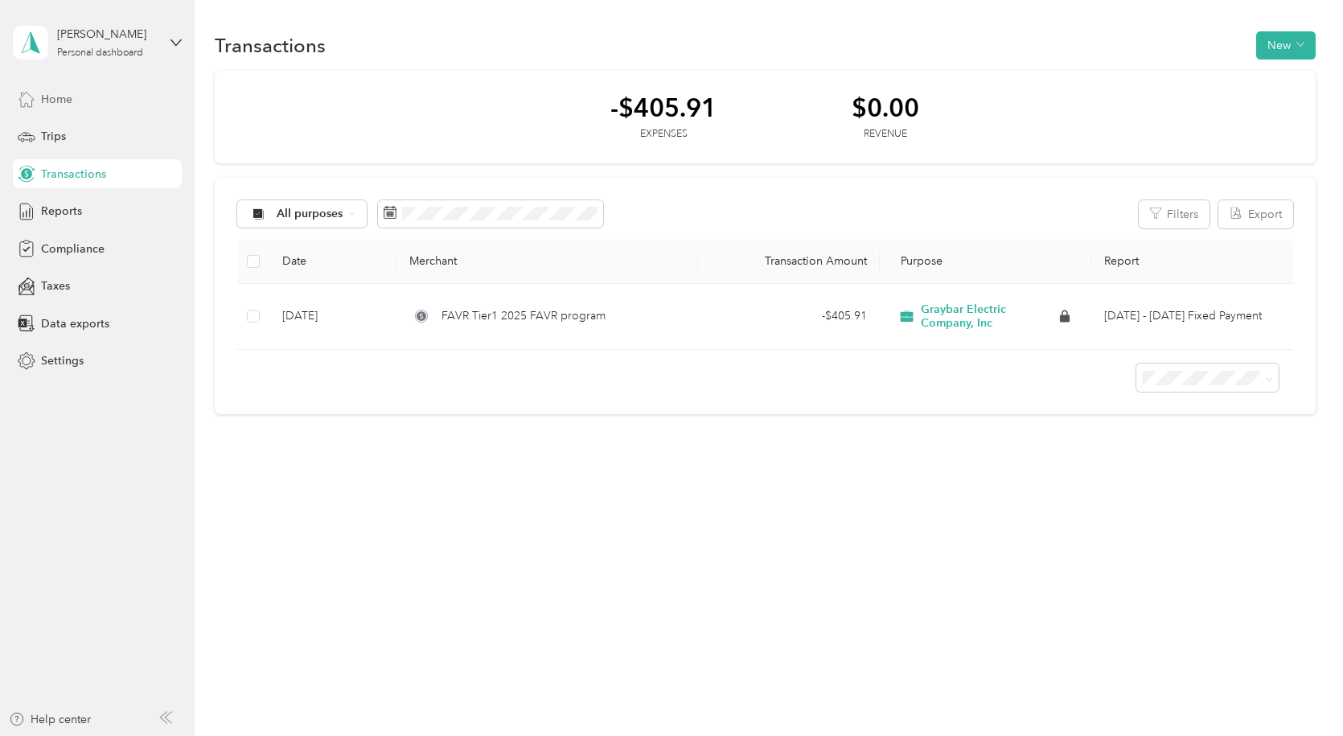
click at [71, 104] on span "Home" at bounding box center [56, 99] width 31 height 17
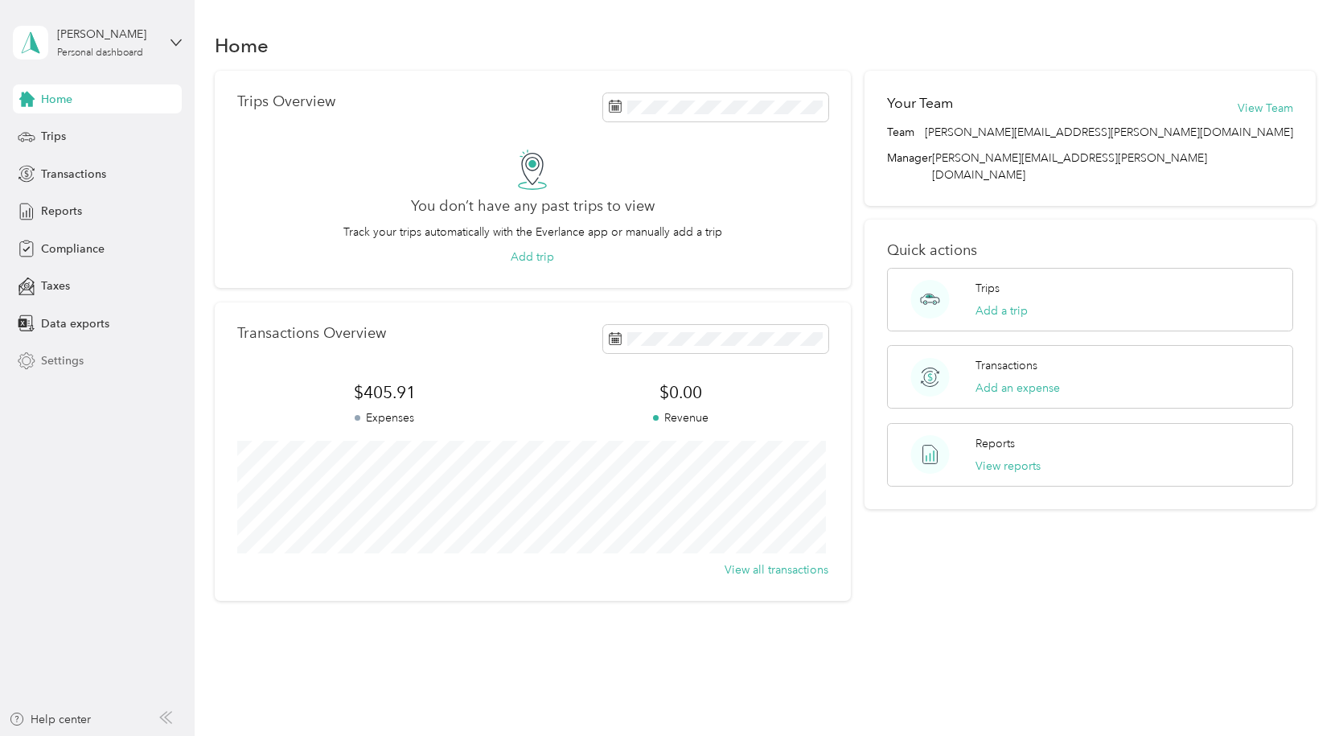
click at [69, 360] on span "Settings" at bounding box center [62, 360] width 43 height 17
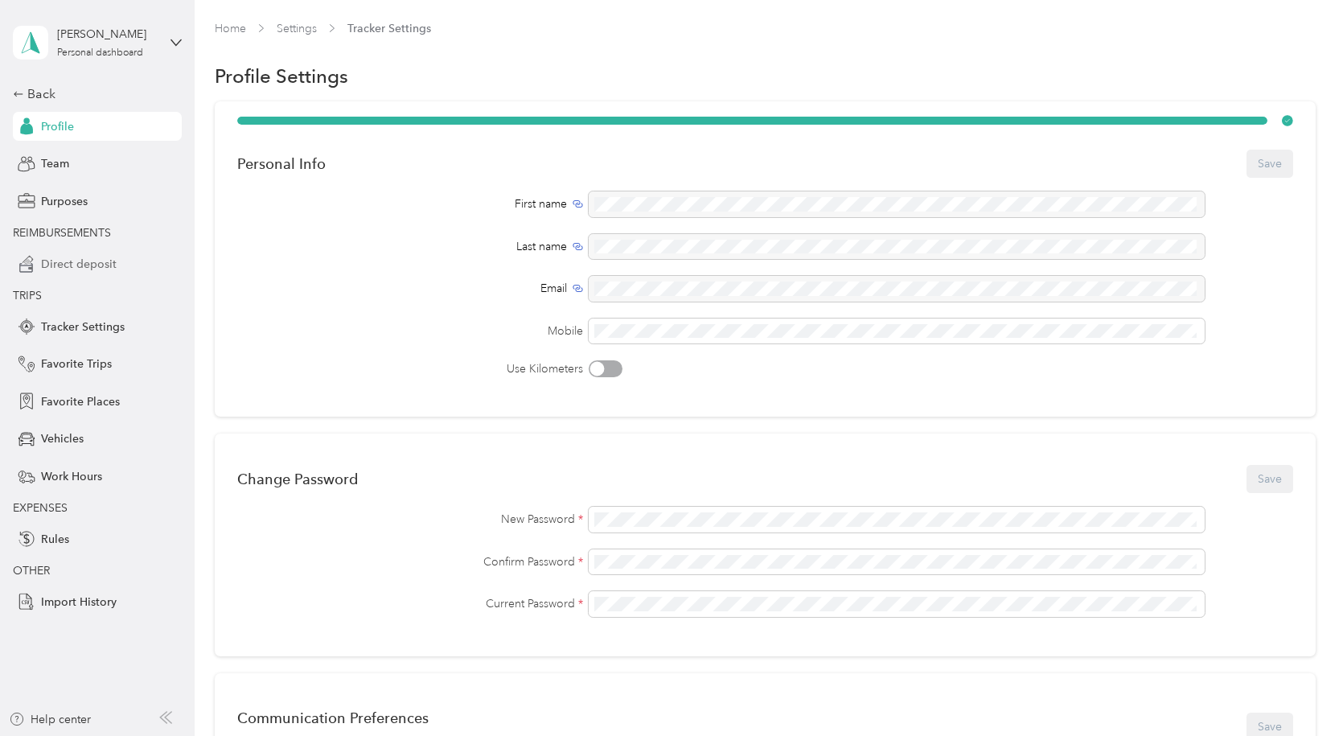
click at [92, 266] on span "Direct deposit" at bounding box center [79, 264] width 76 height 17
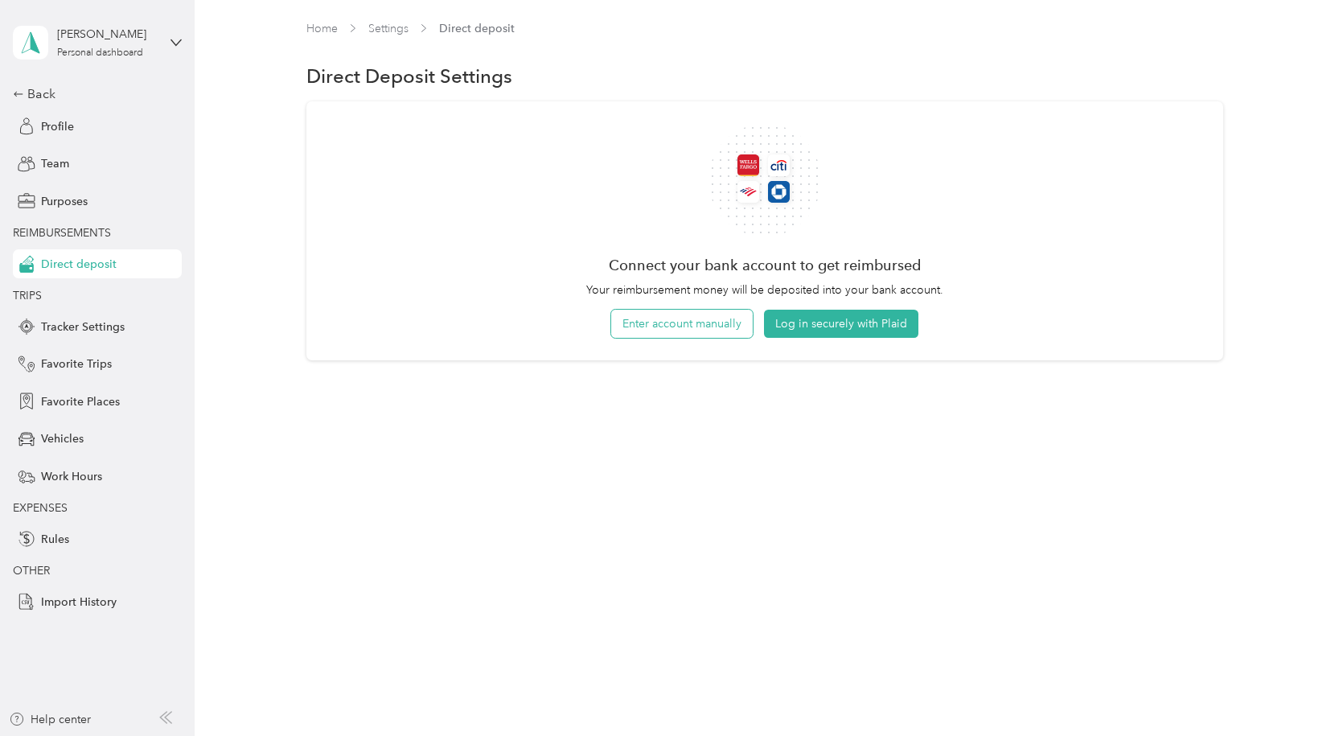
click at [660, 330] on button "Enter account manually" at bounding box center [682, 324] width 142 height 28
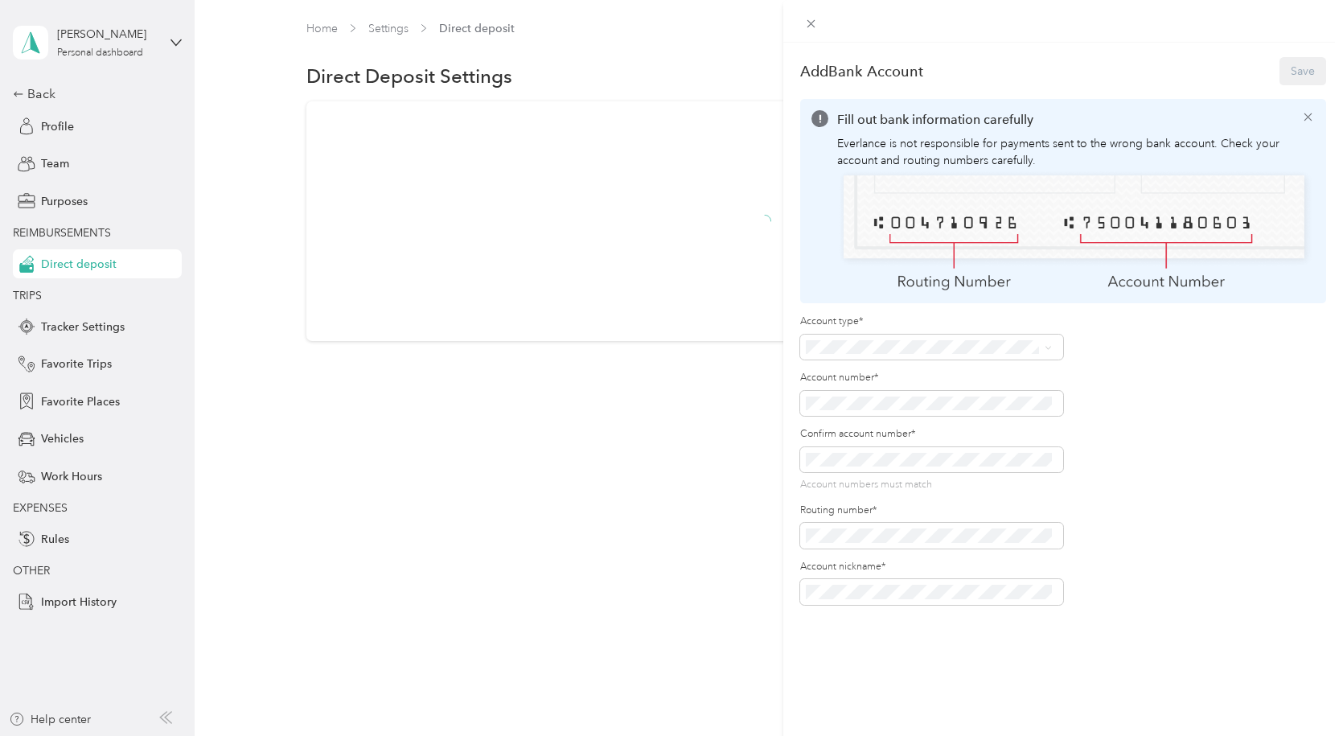
click at [861, 377] on li "Checking" at bounding box center [928, 371] width 257 height 28
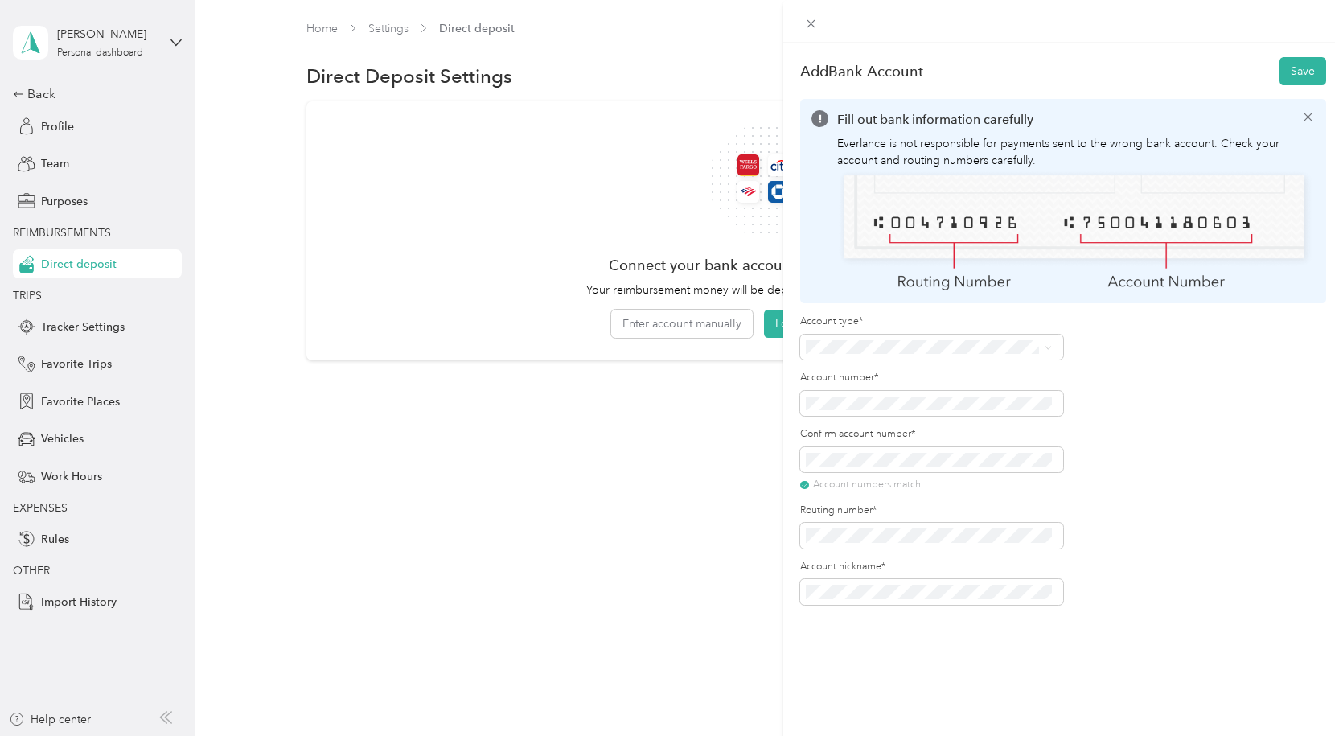
click at [943, 630] on div "Add Bank Account Save Fill out bank information carefully Everlance is not resp…" at bounding box center [1063, 411] width 560 height 736
click at [1285, 78] on button "Save" at bounding box center [1303, 71] width 47 height 28
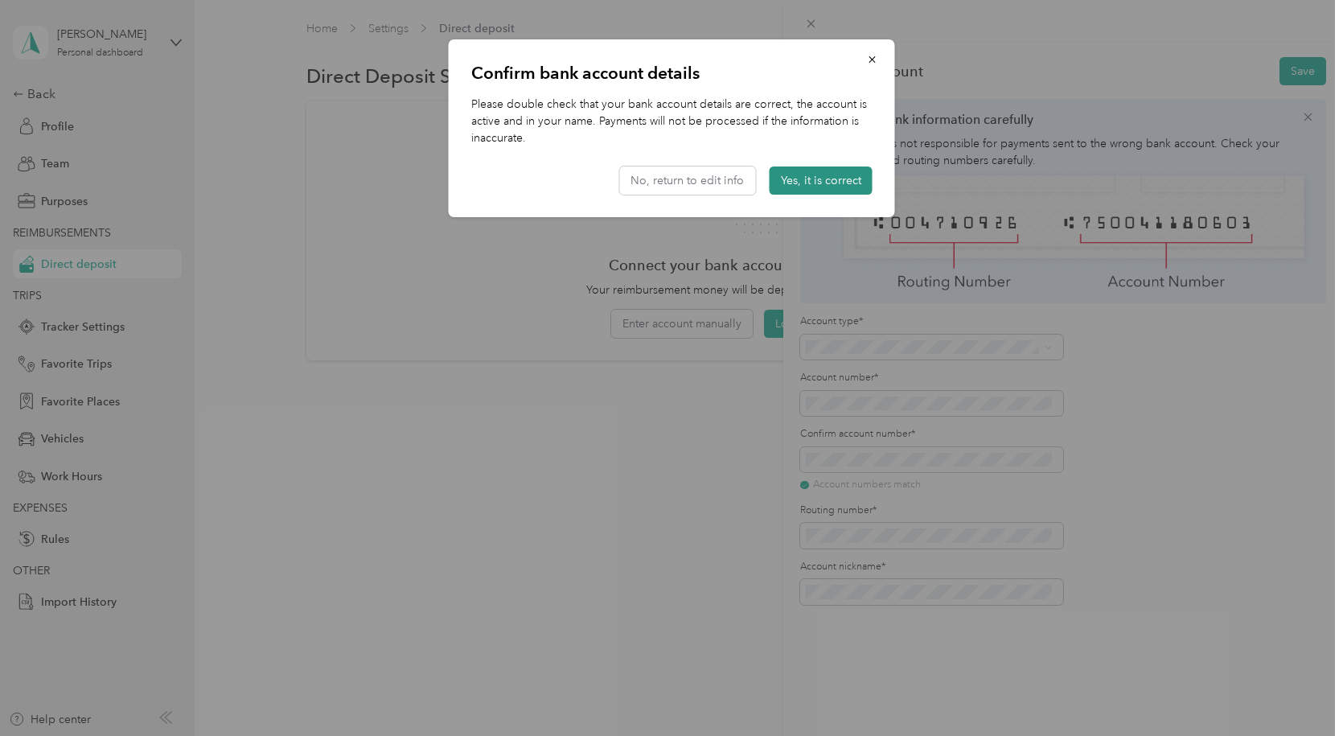
click at [827, 180] on button "Yes, it is correct" at bounding box center [821, 180] width 103 height 28
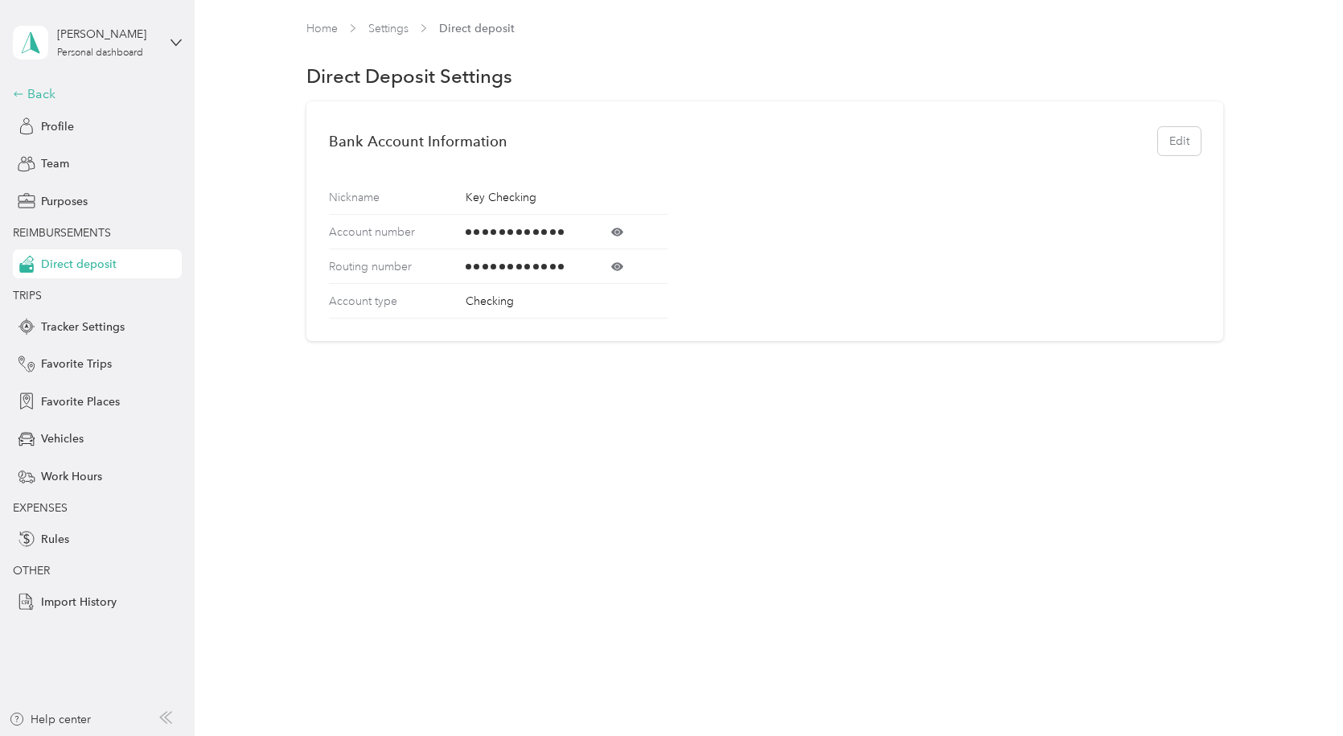
click at [37, 93] on div "Back" at bounding box center [93, 93] width 161 height 19
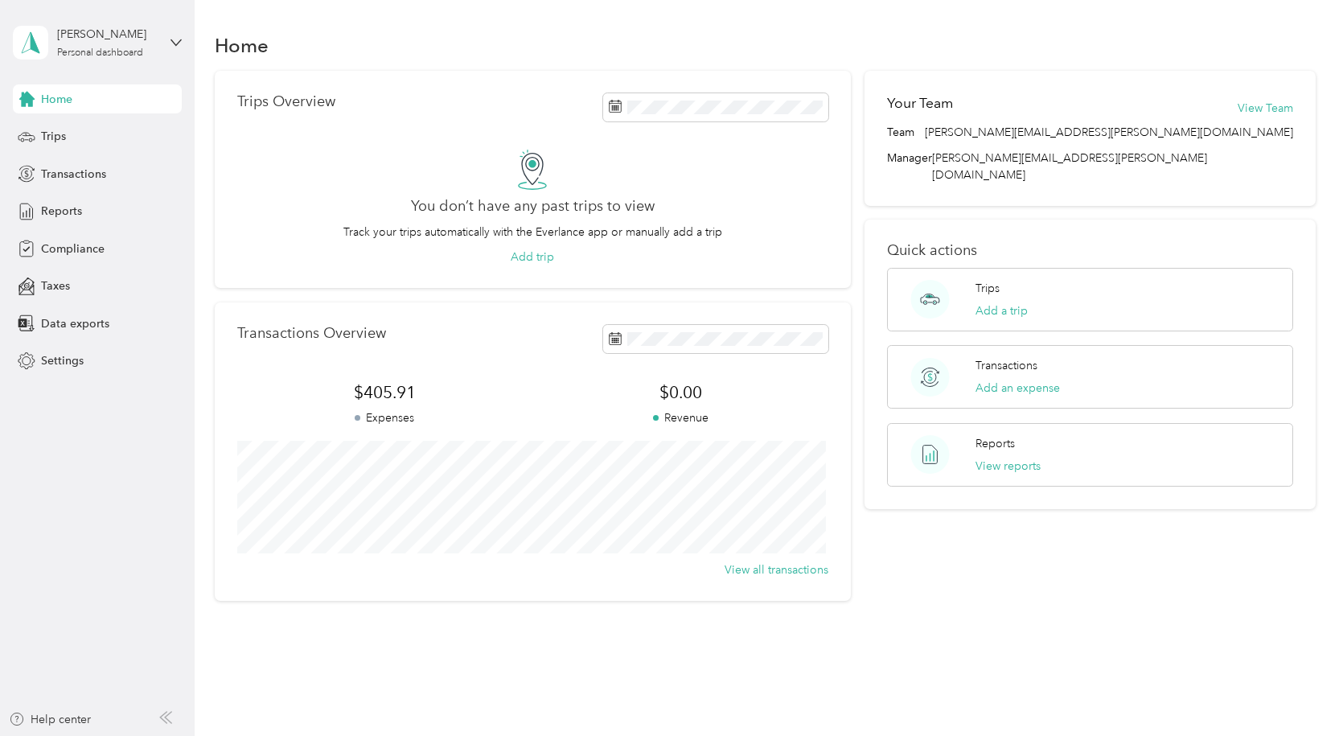
click at [57, 103] on span "Home" at bounding box center [56, 99] width 31 height 17
click at [75, 251] on span "Compliance" at bounding box center [73, 248] width 64 height 17
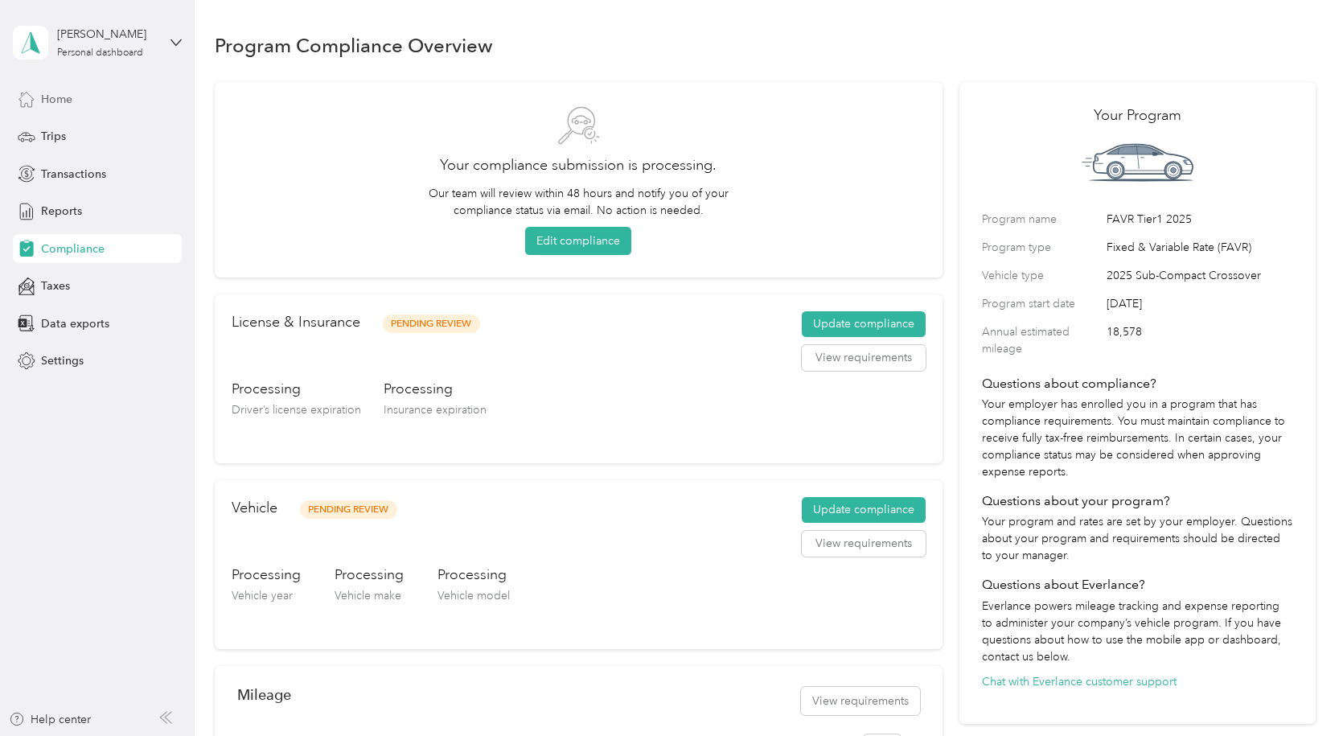
click at [54, 92] on span "Home" at bounding box center [56, 99] width 31 height 17
